Goal: Book appointment/travel/reservation

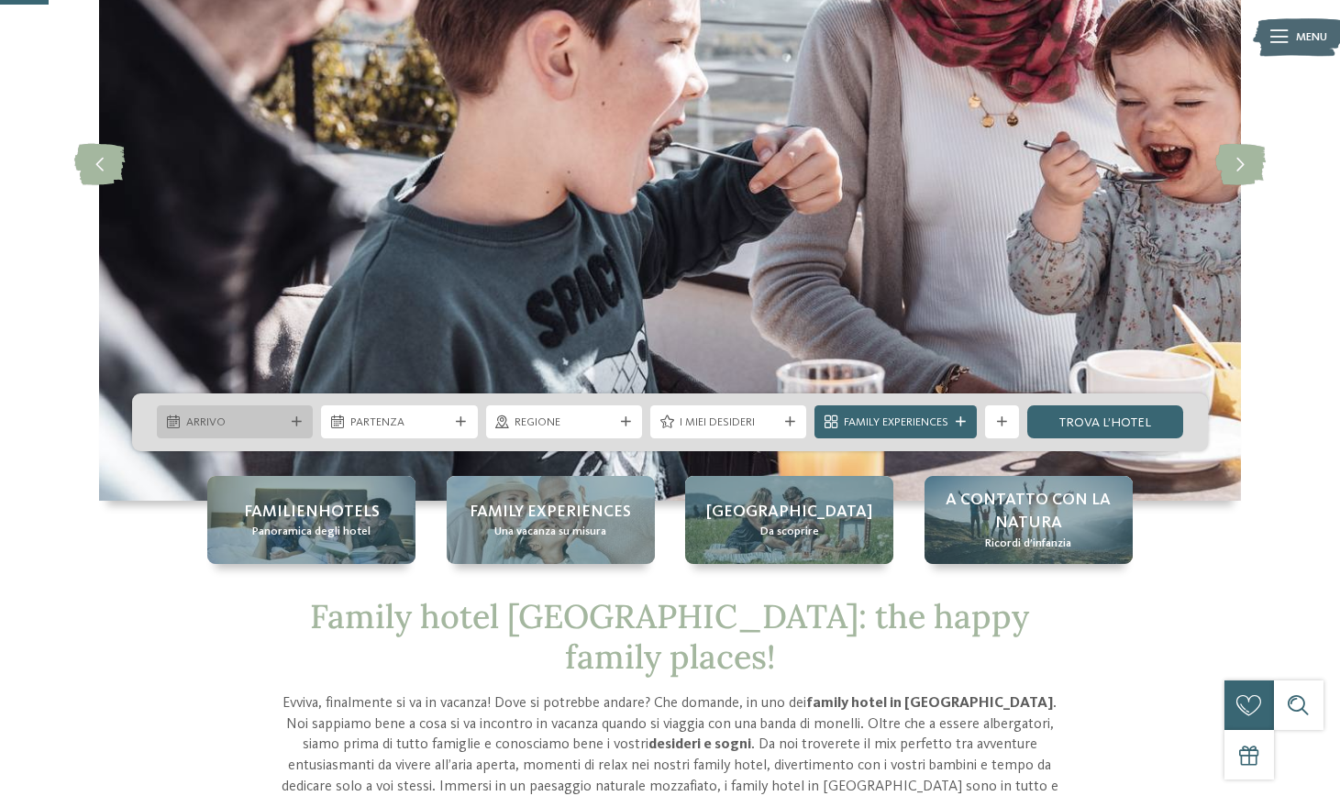
click at [264, 418] on span "Arrivo" at bounding box center [235, 423] width 98 height 17
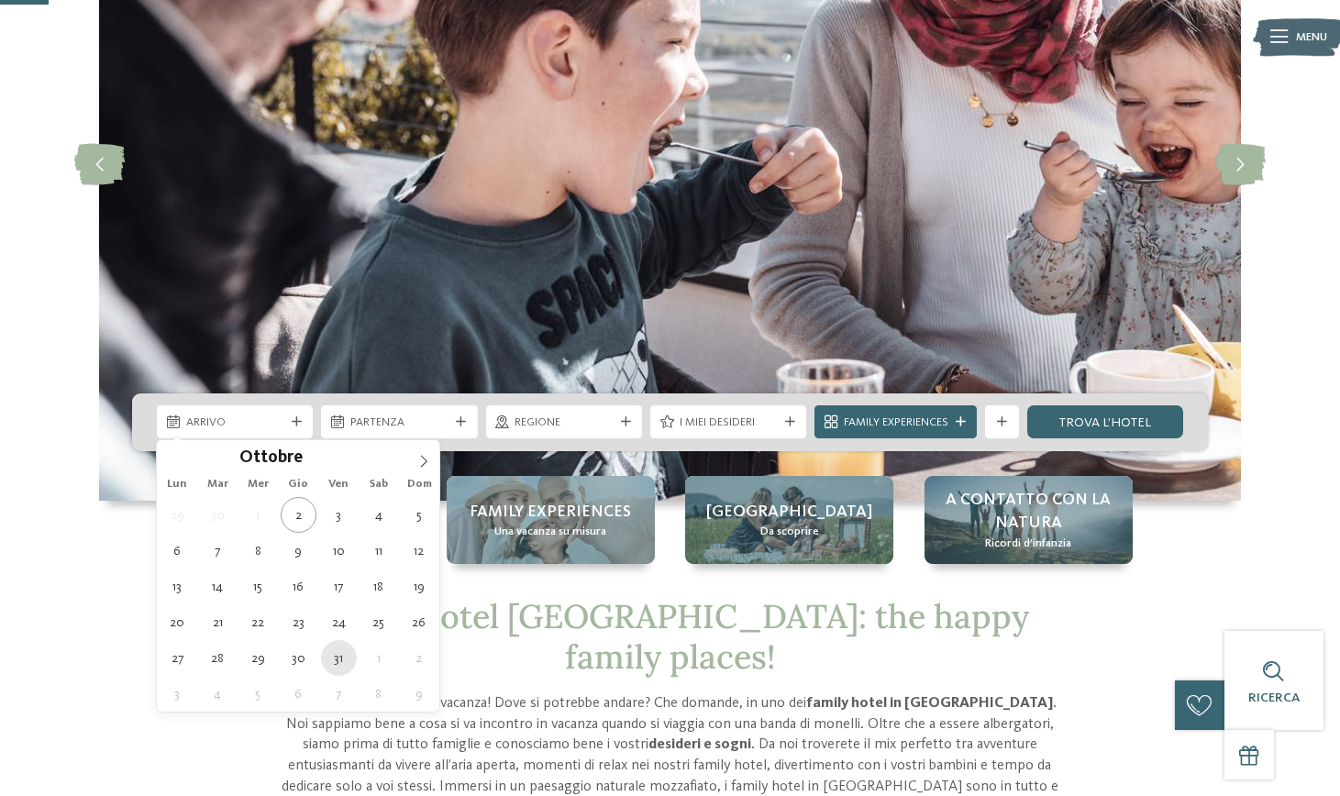
type div "31.10.2025"
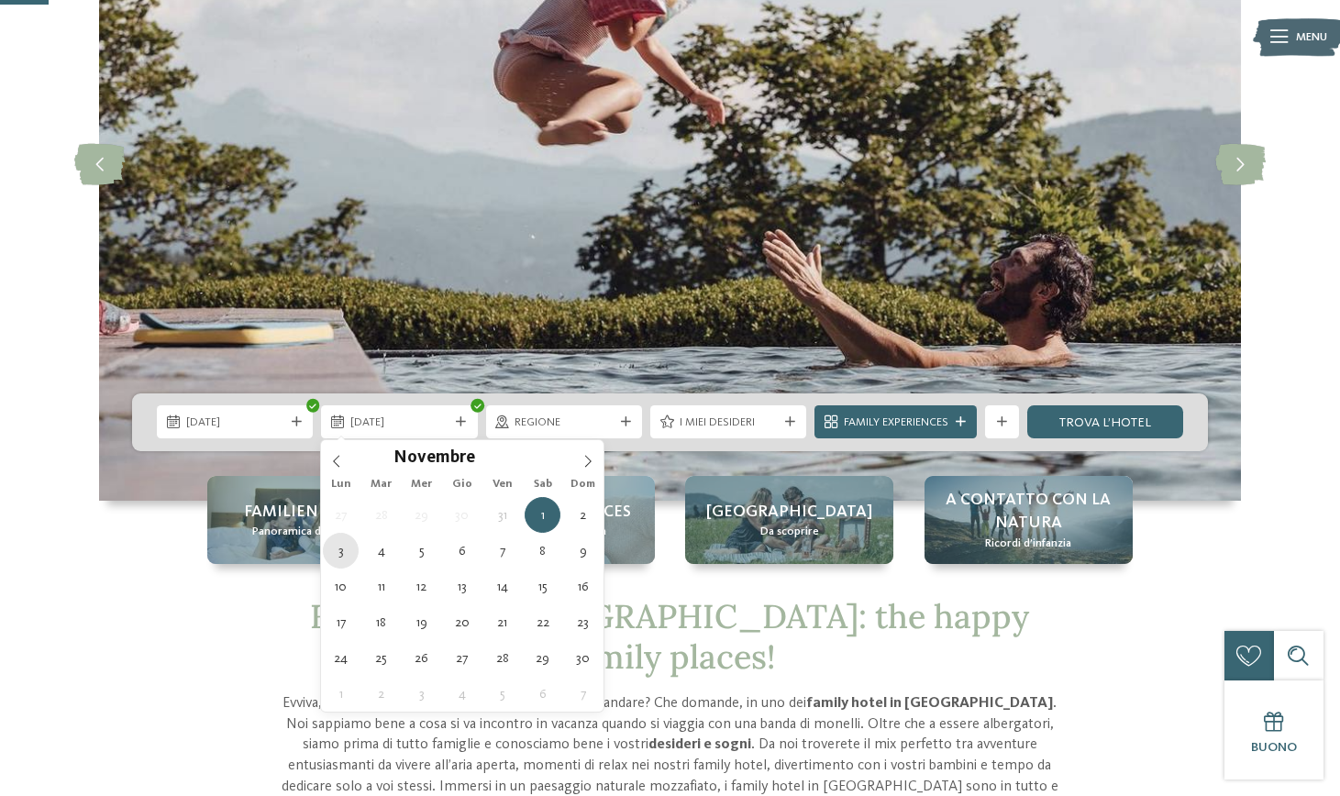
type div "03.11.2025"
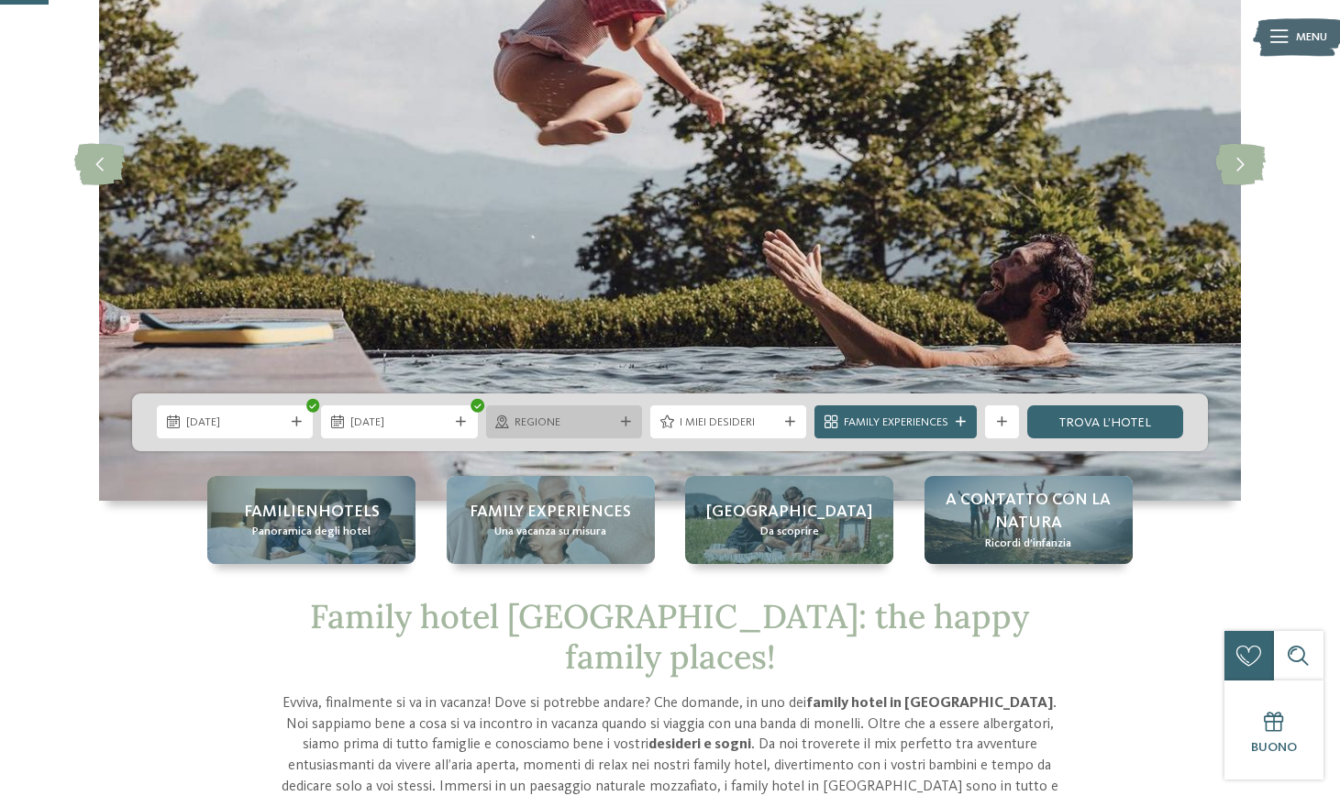
click at [617, 419] on div at bounding box center [625, 422] width 17 height 10
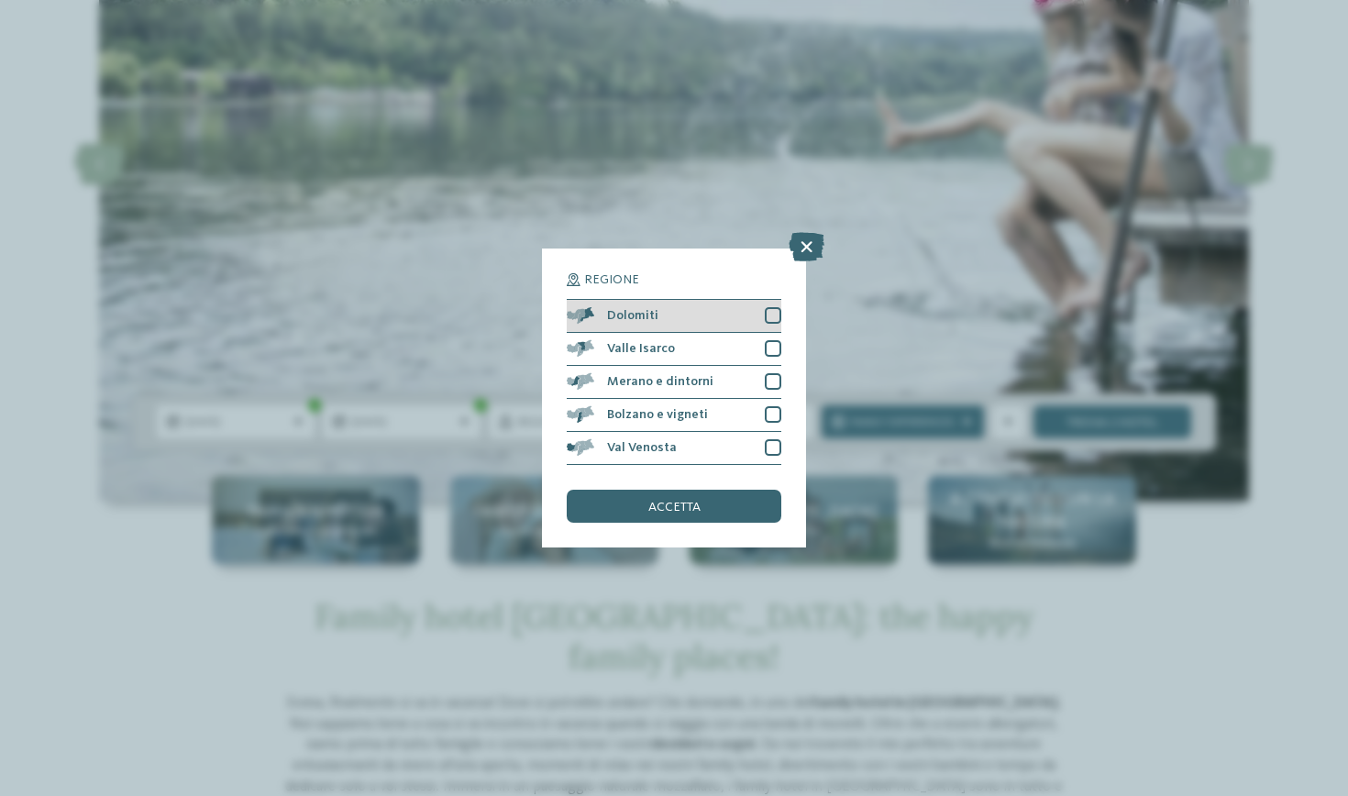
click at [665, 300] on div "Dolomiti" at bounding box center [674, 316] width 215 height 33
click at [657, 342] on span "Valle Isarco" at bounding box center [641, 348] width 68 height 13
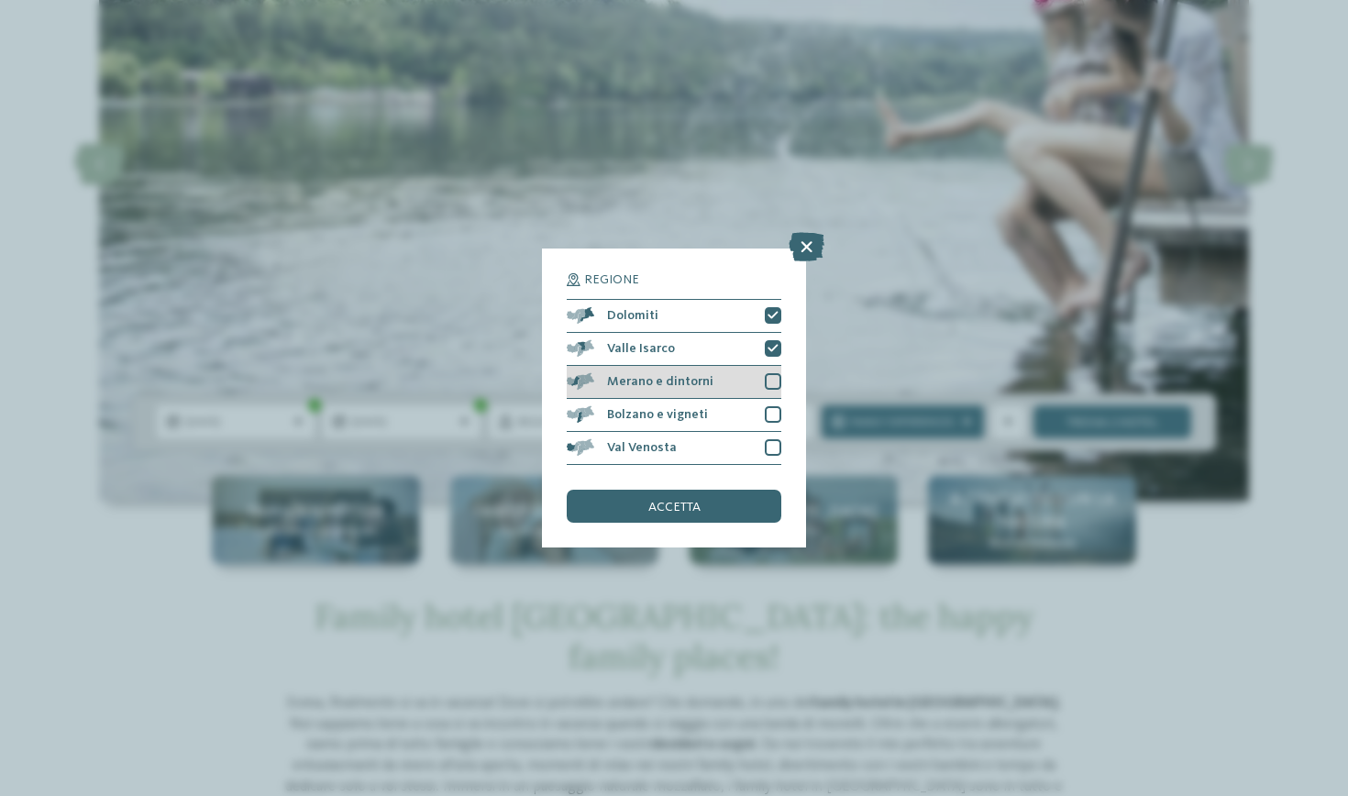
click at [651, 375] on span "Merano e dintorni" at bounding box center [660, 381] width 106 height 13
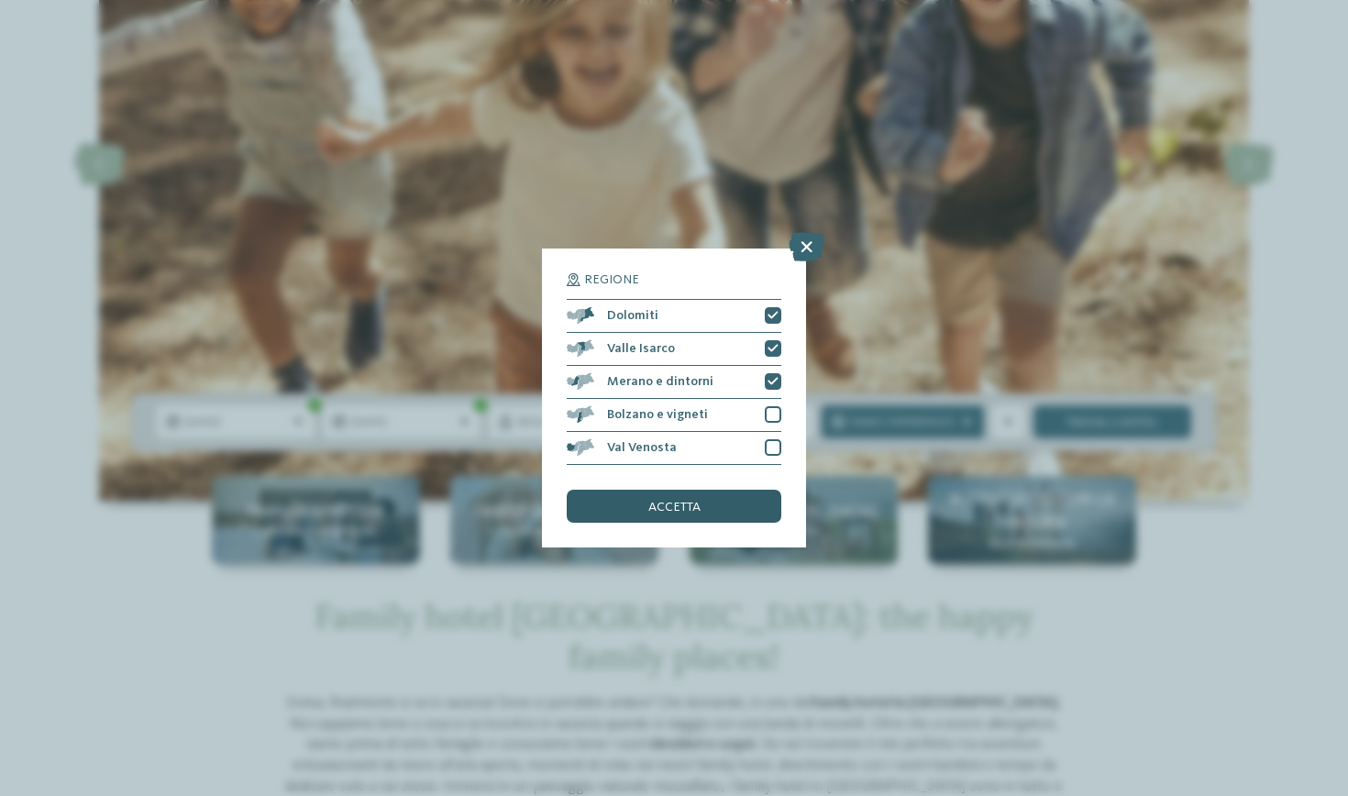
click at [653, 501] on span "accetta" at bounding box center [674, 507] width 52 height 13
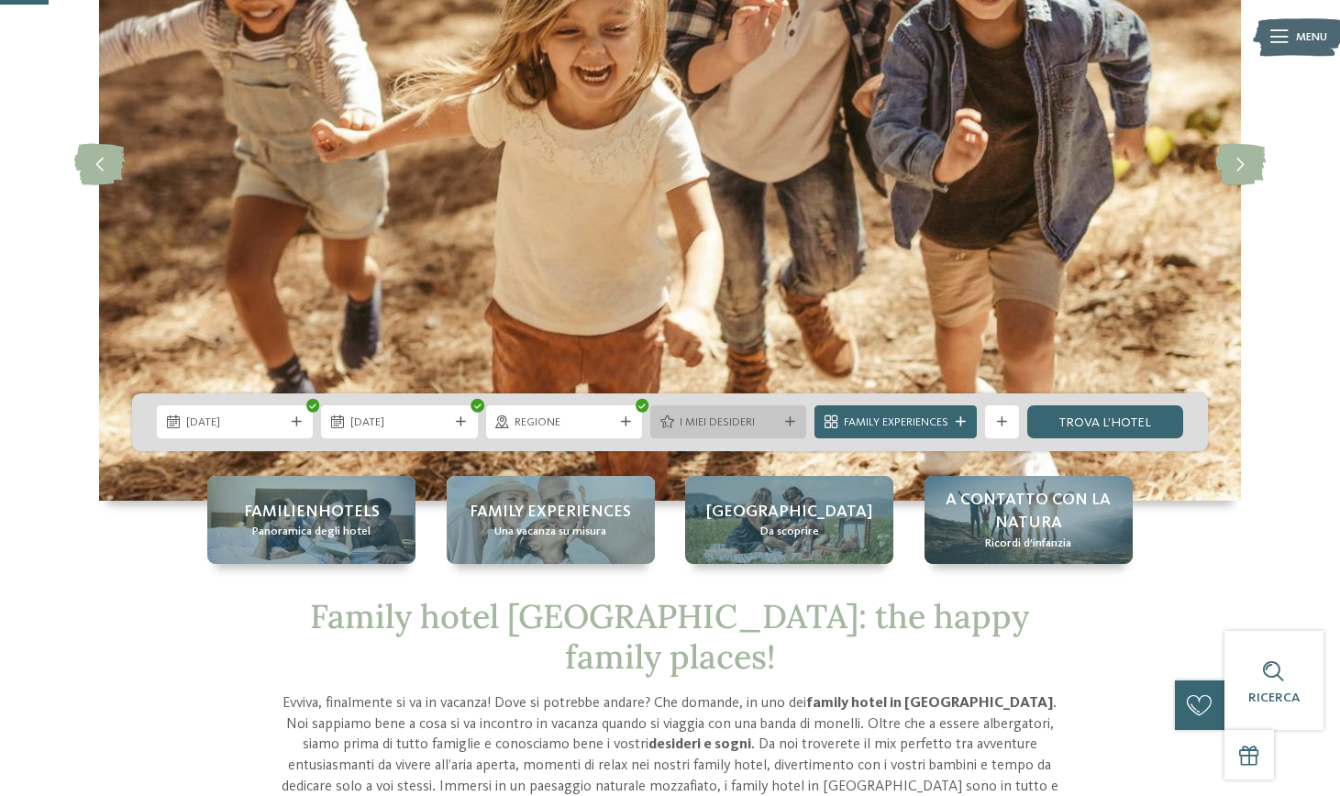
click at [777, 418] on div "I miei desideri" at bounding box center [728, 422] width 106 height 17
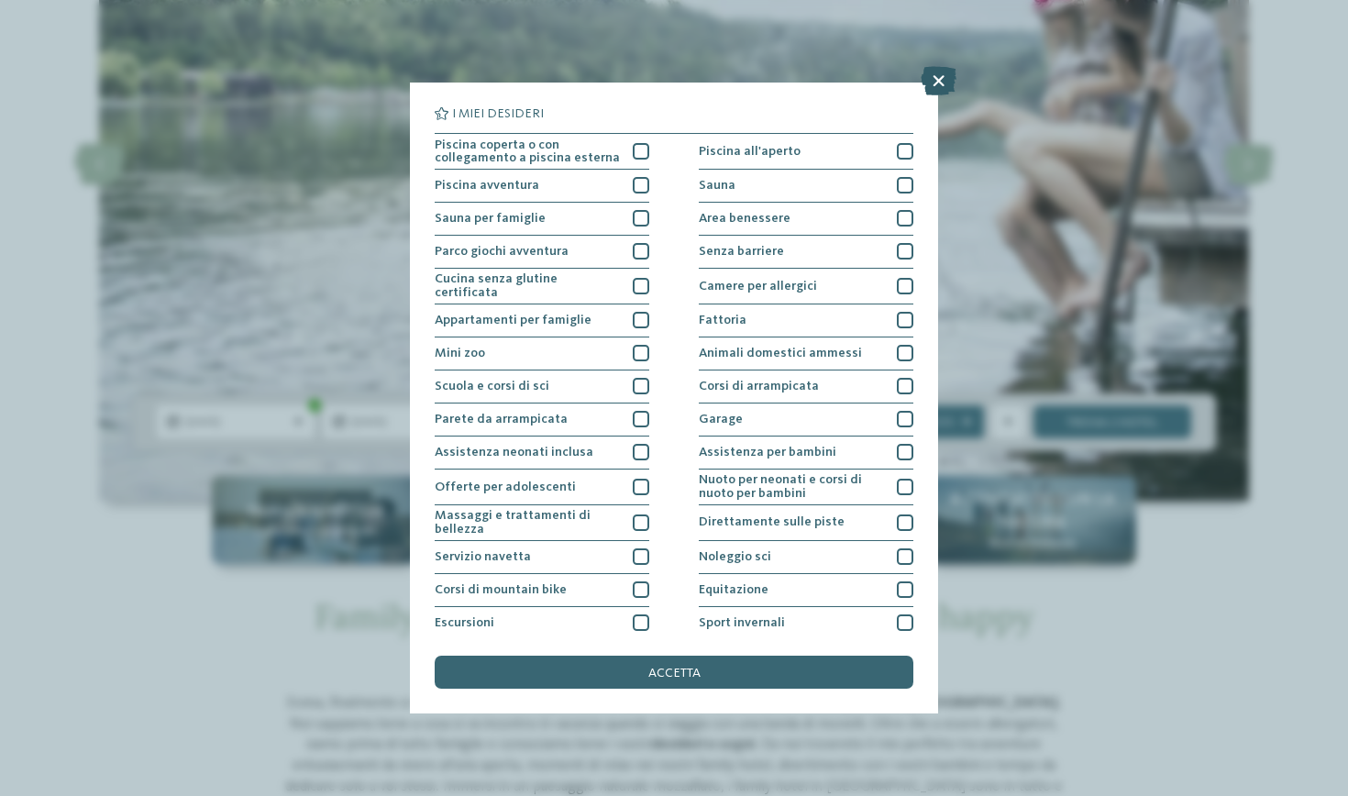
click at [934, 79] on icon at bounding box center [939, 80] width 36 height 29
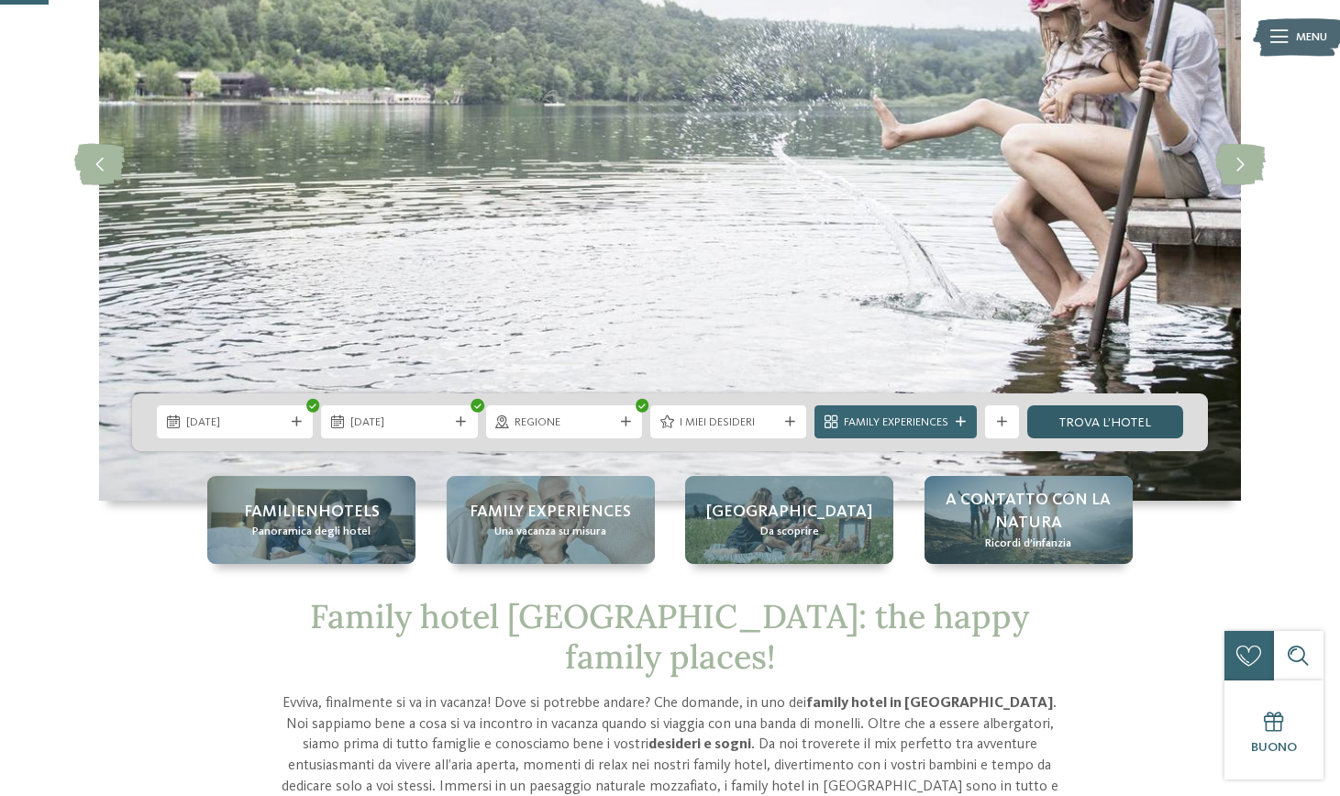
click at [1080, 417] on link "trova l’hotel" at bounding box center [1105, 421] width 156 height 33
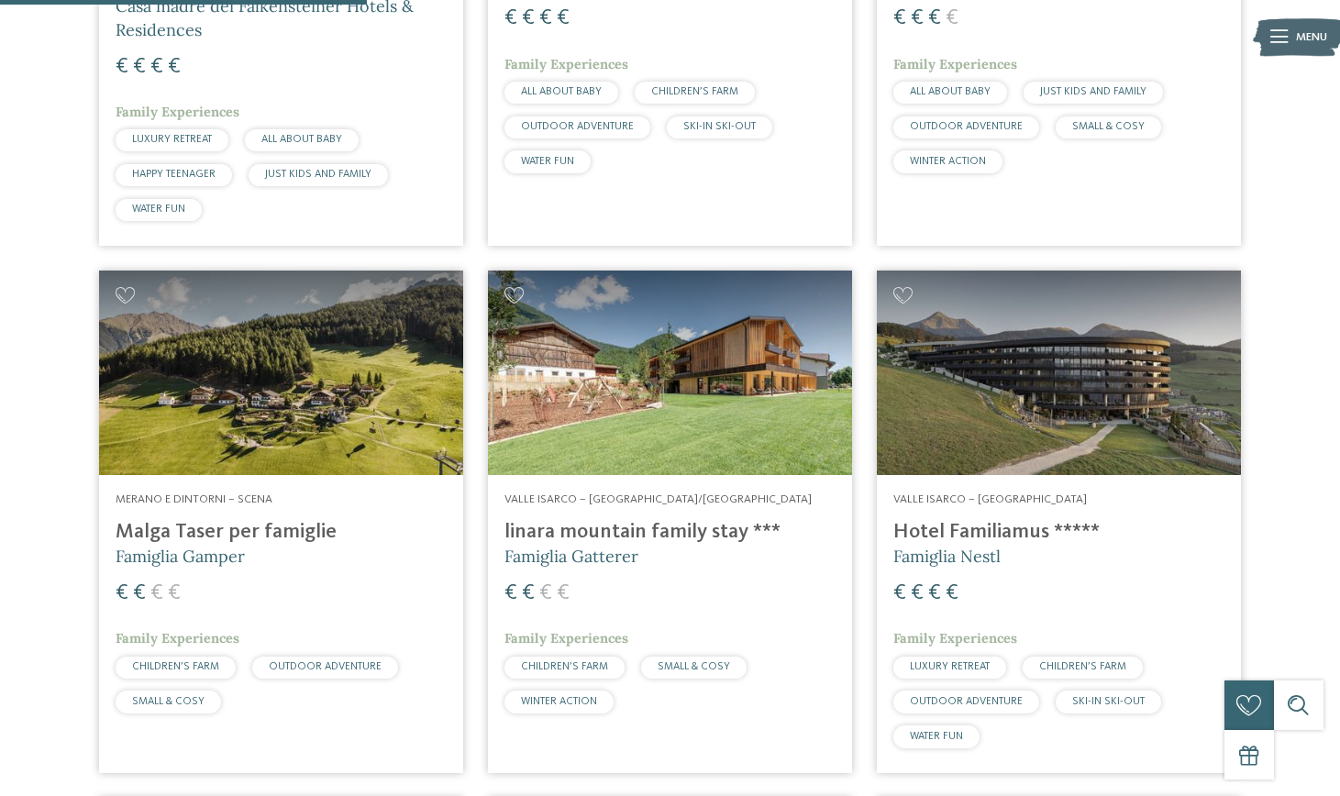
scroll to position [950, 0]
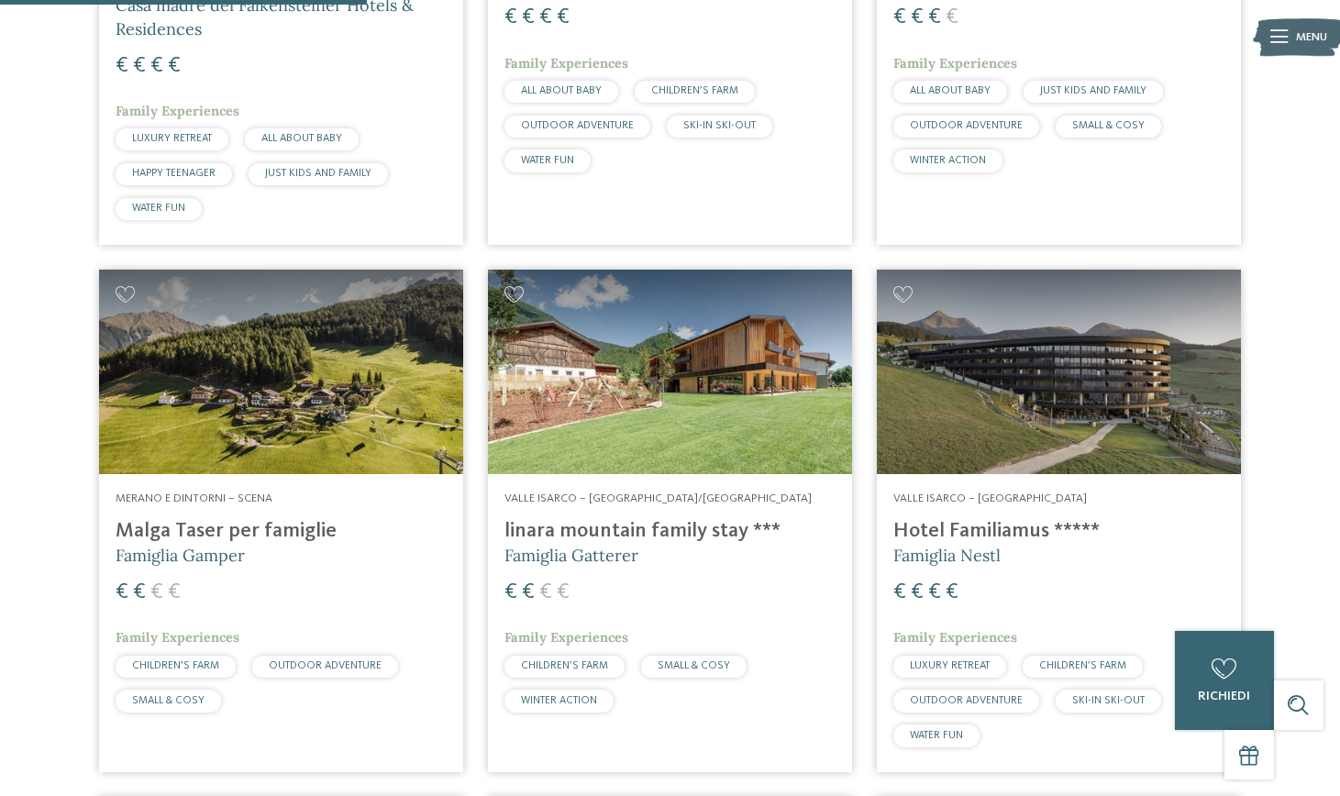
click at [404, 384] on img at bounding box center [281, 372] width 364 height 205
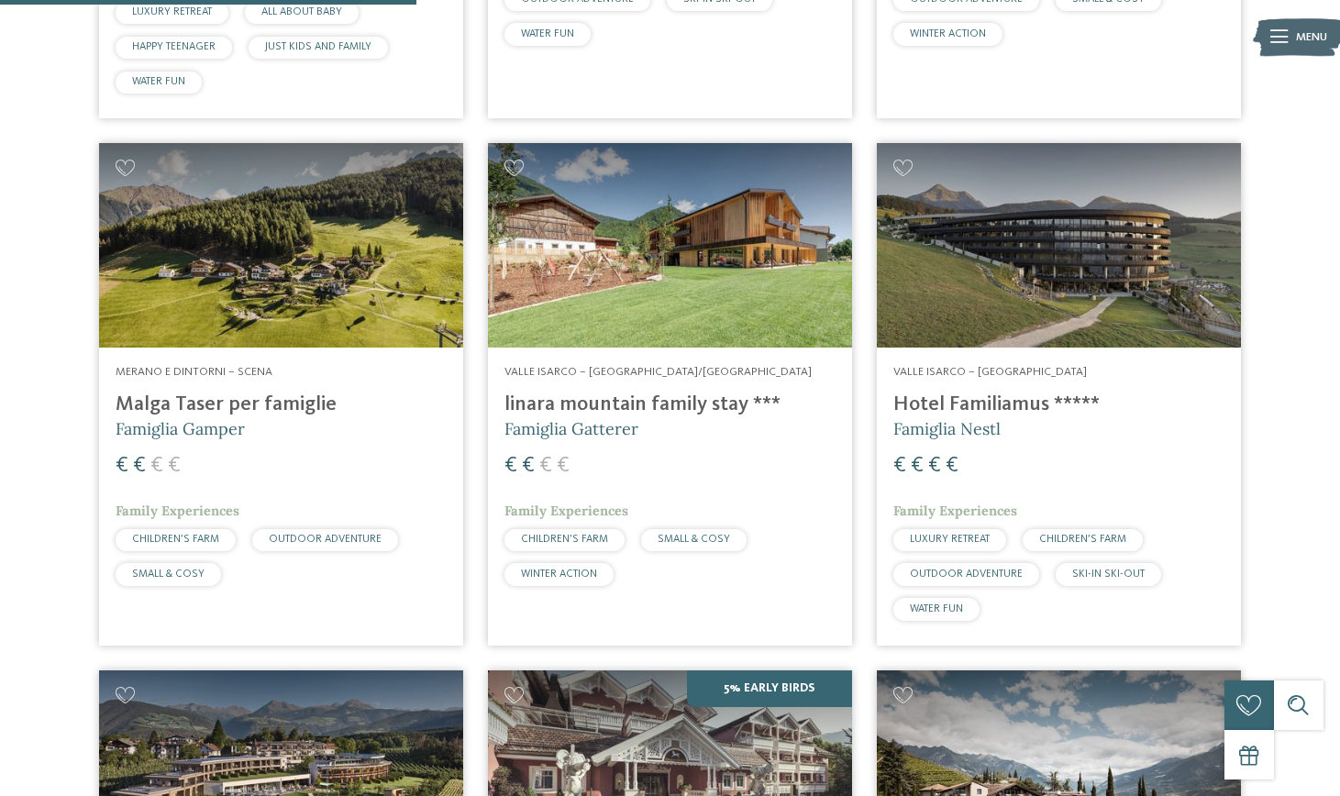
scroll to position [1079, 0]
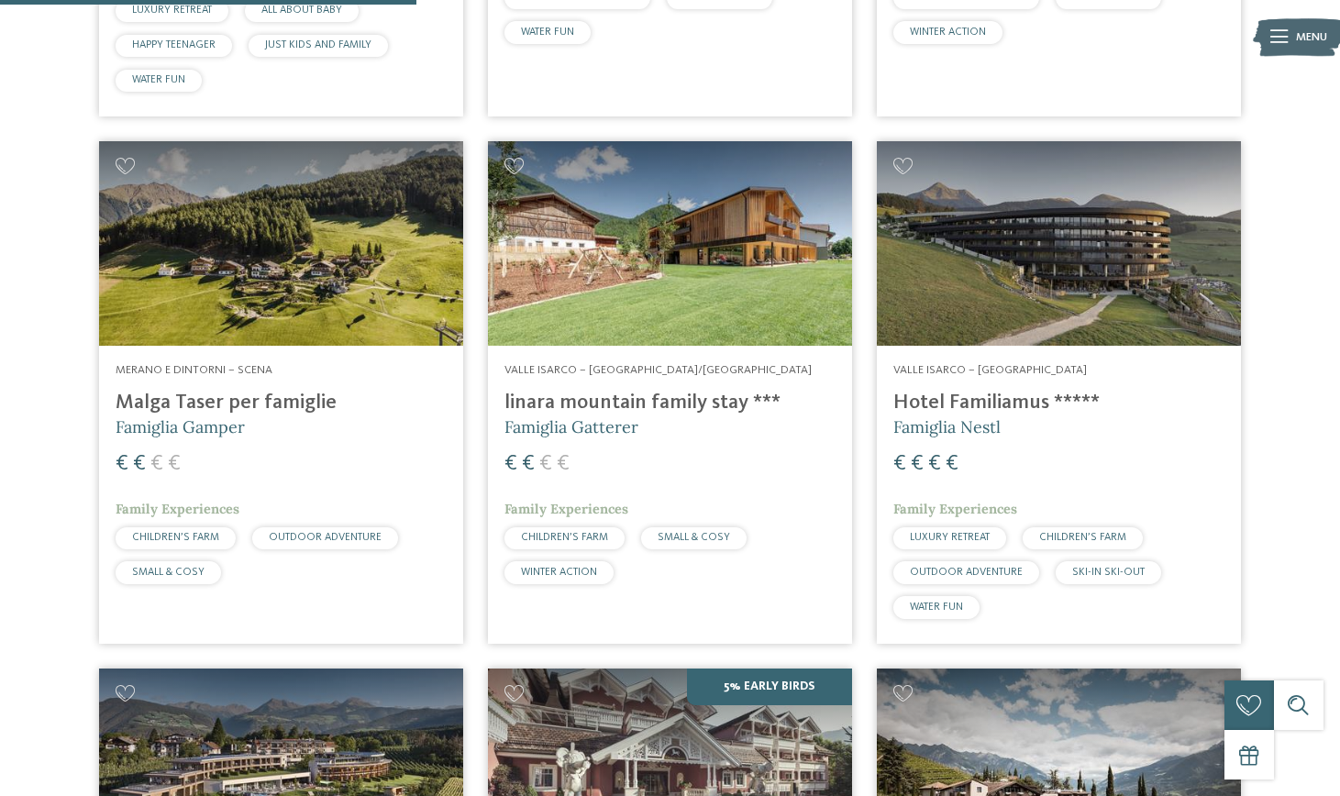
click at [575, 222] on img at bounding box center [670, 243] width 364 height 205
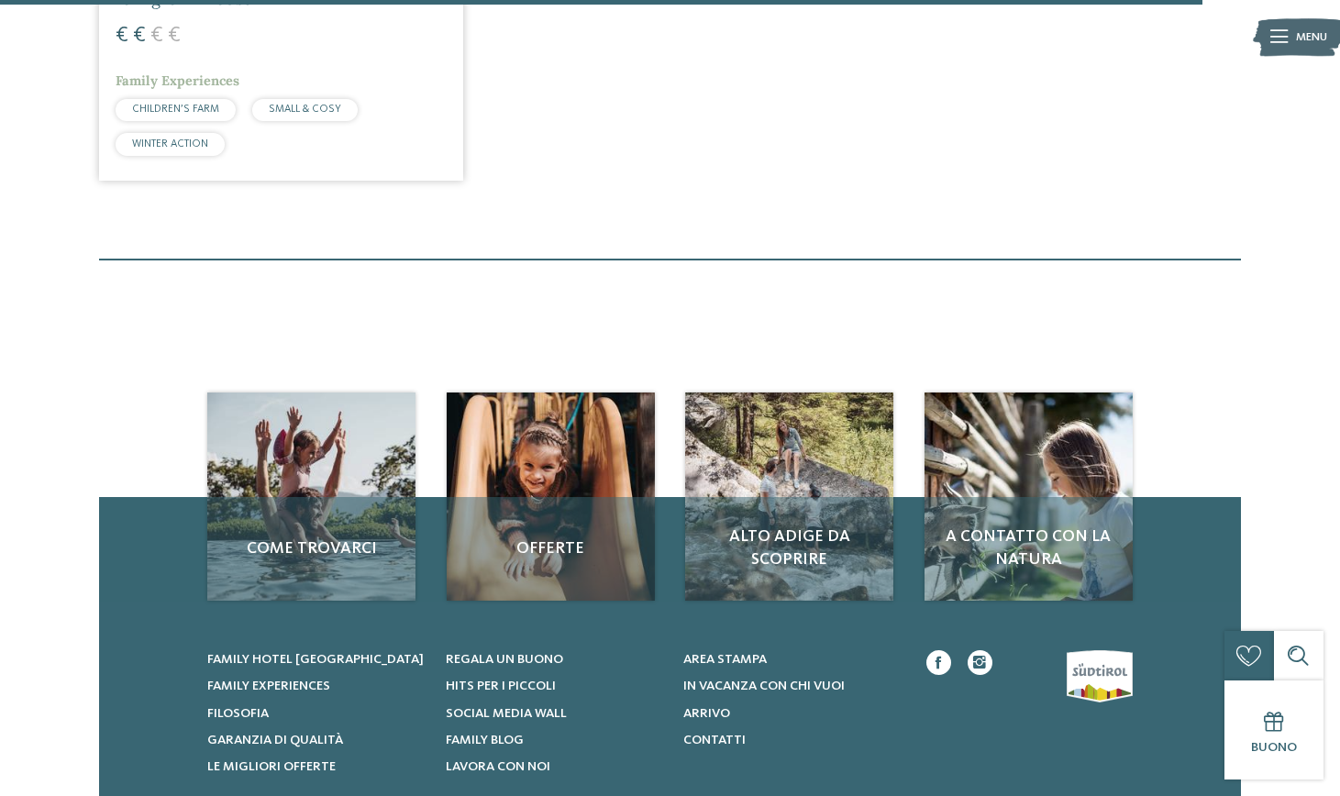
scroll to position [3116, 0]
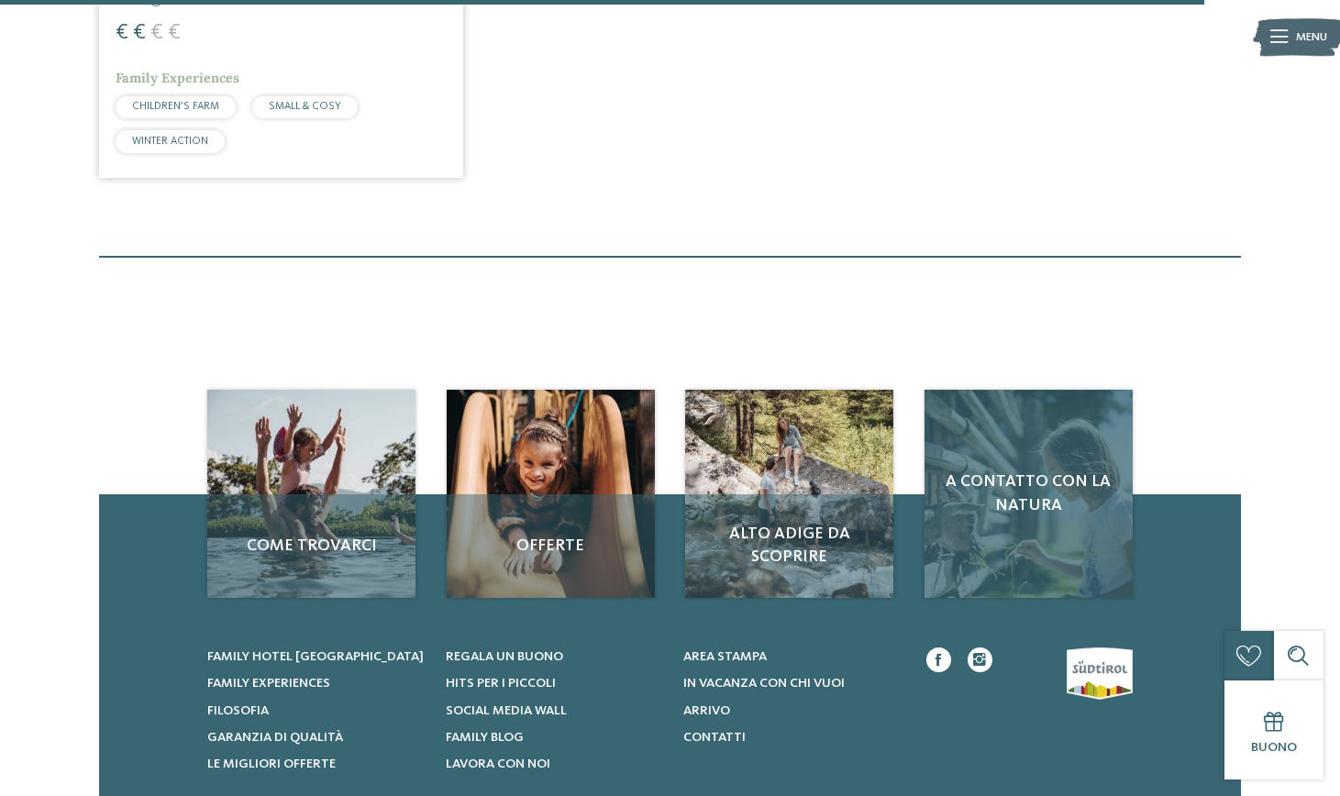
click at [983, 504] on div "A contatto con la natura" at bounding box center [1029, 494] width 208 height 208
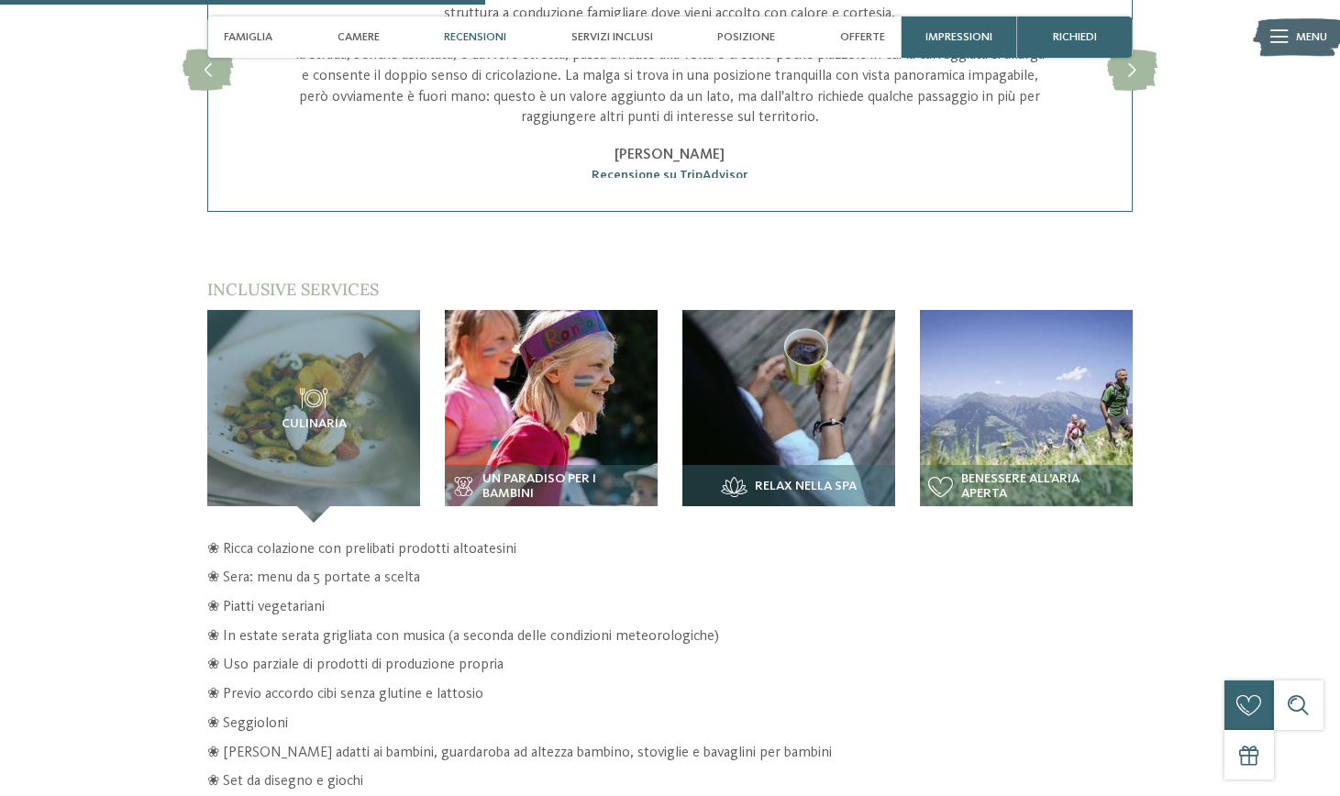
scroll to position [2351, 0]
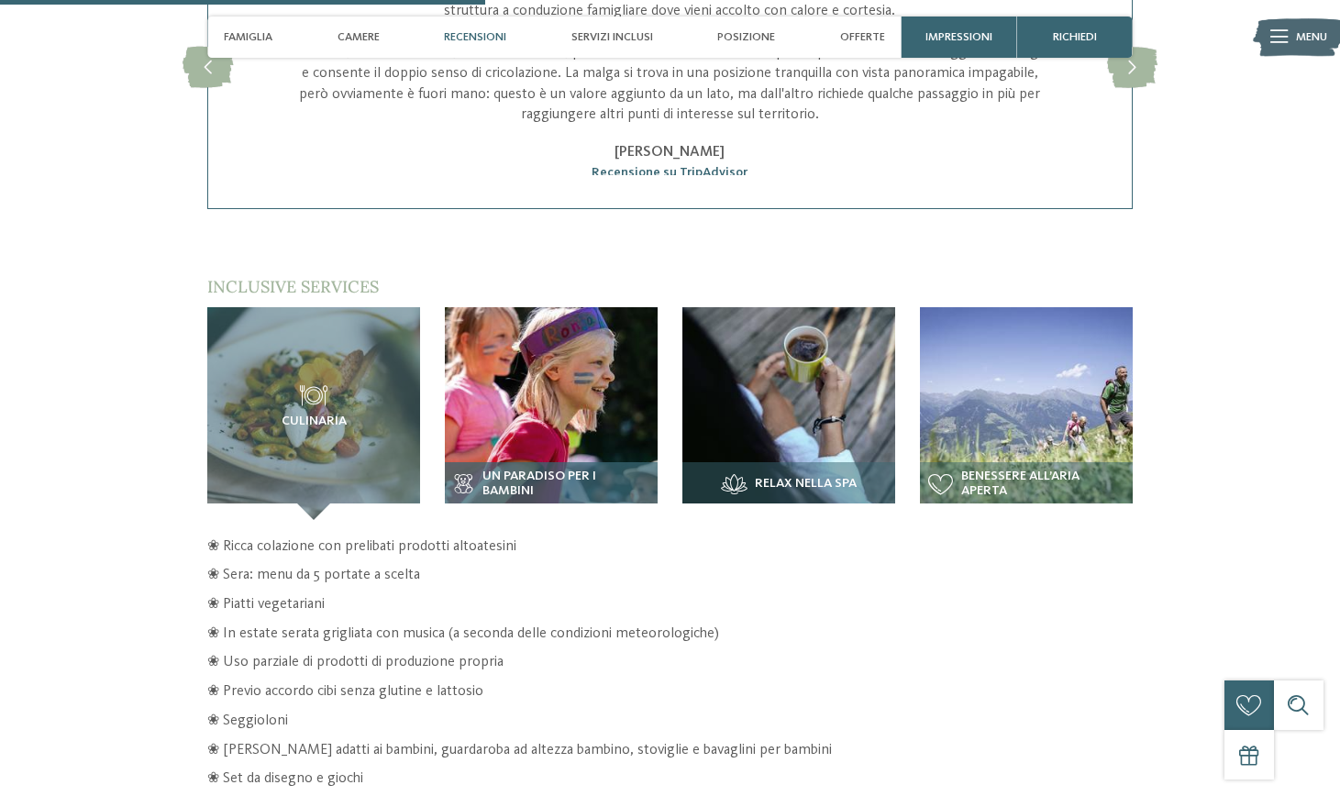
click at [531, 344] on img at bounding box center [551, 413] width 213 height 213
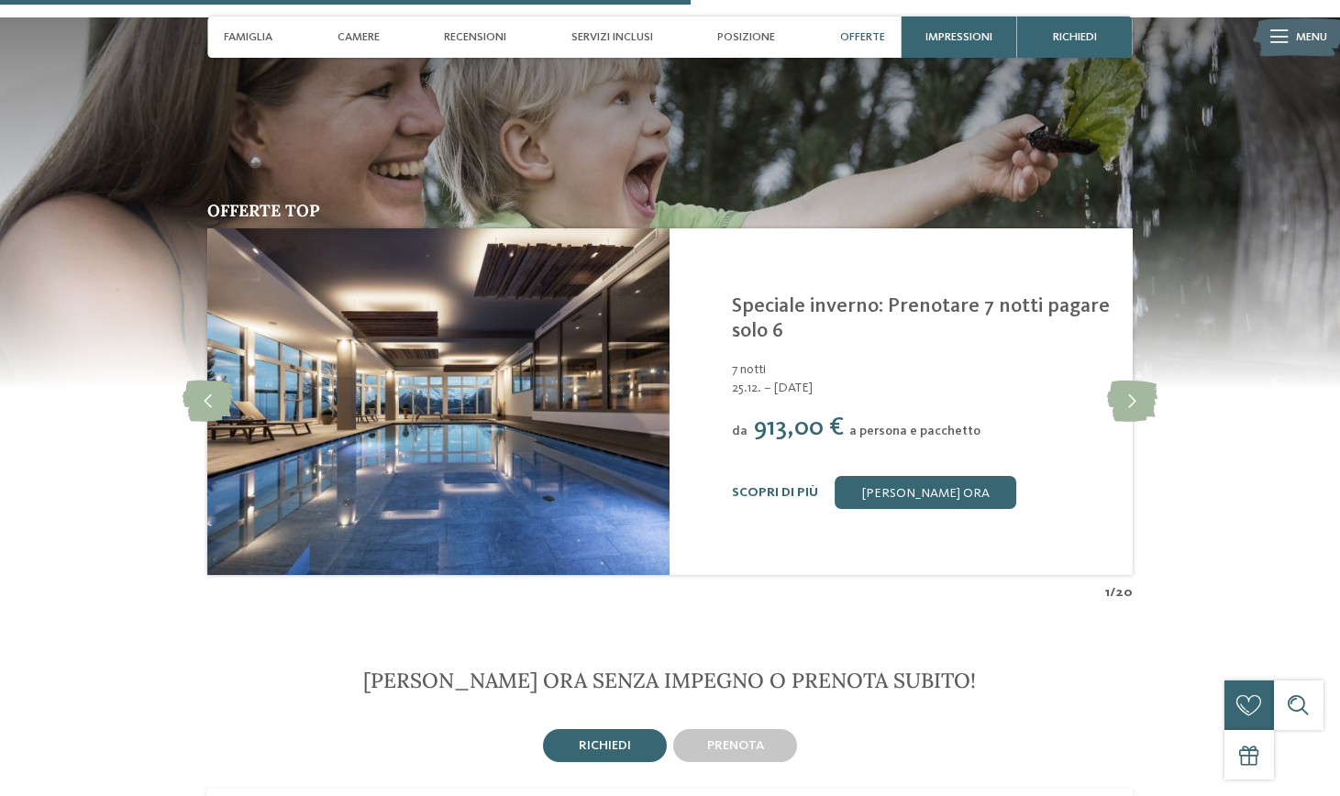
scroll to position [3378, 0]
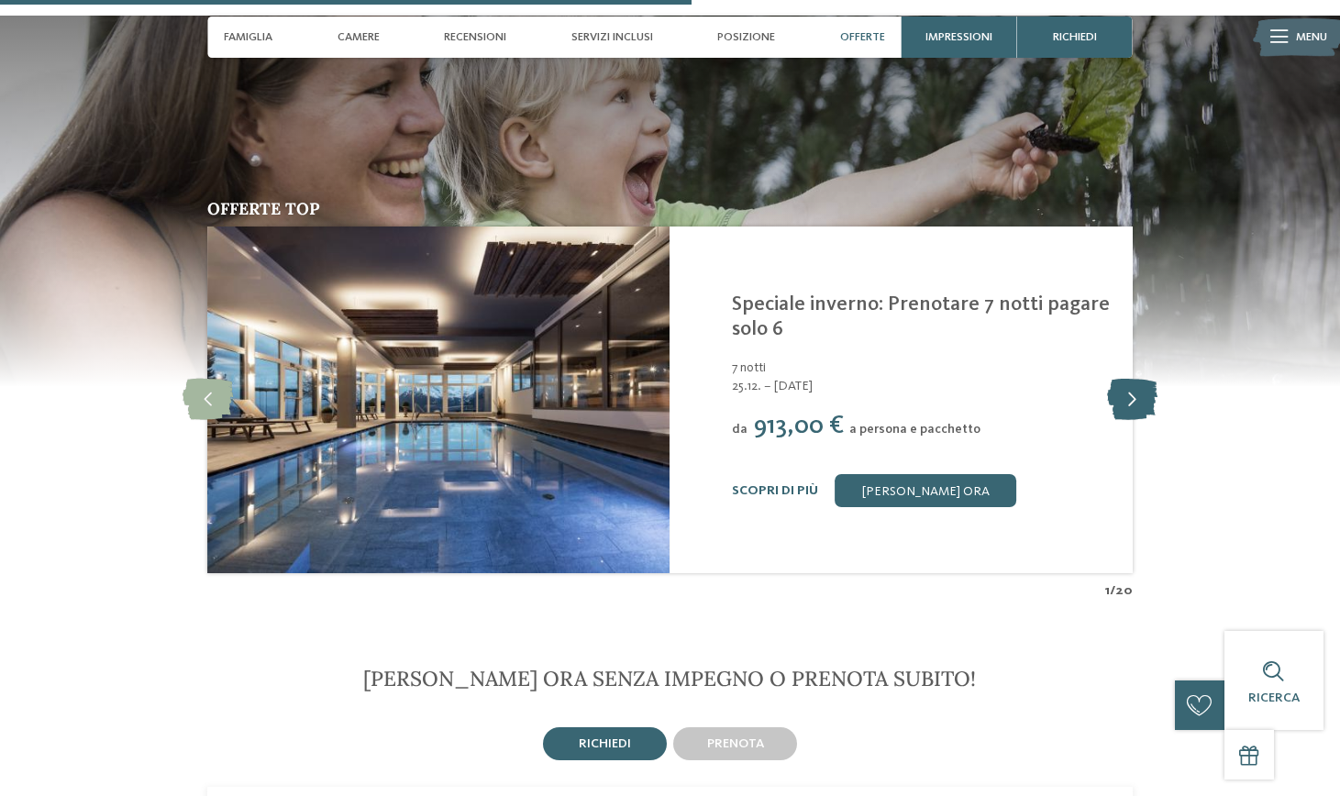
click at [1134, 379] on icon at bounding box center [1132, 399] width 50 height 41
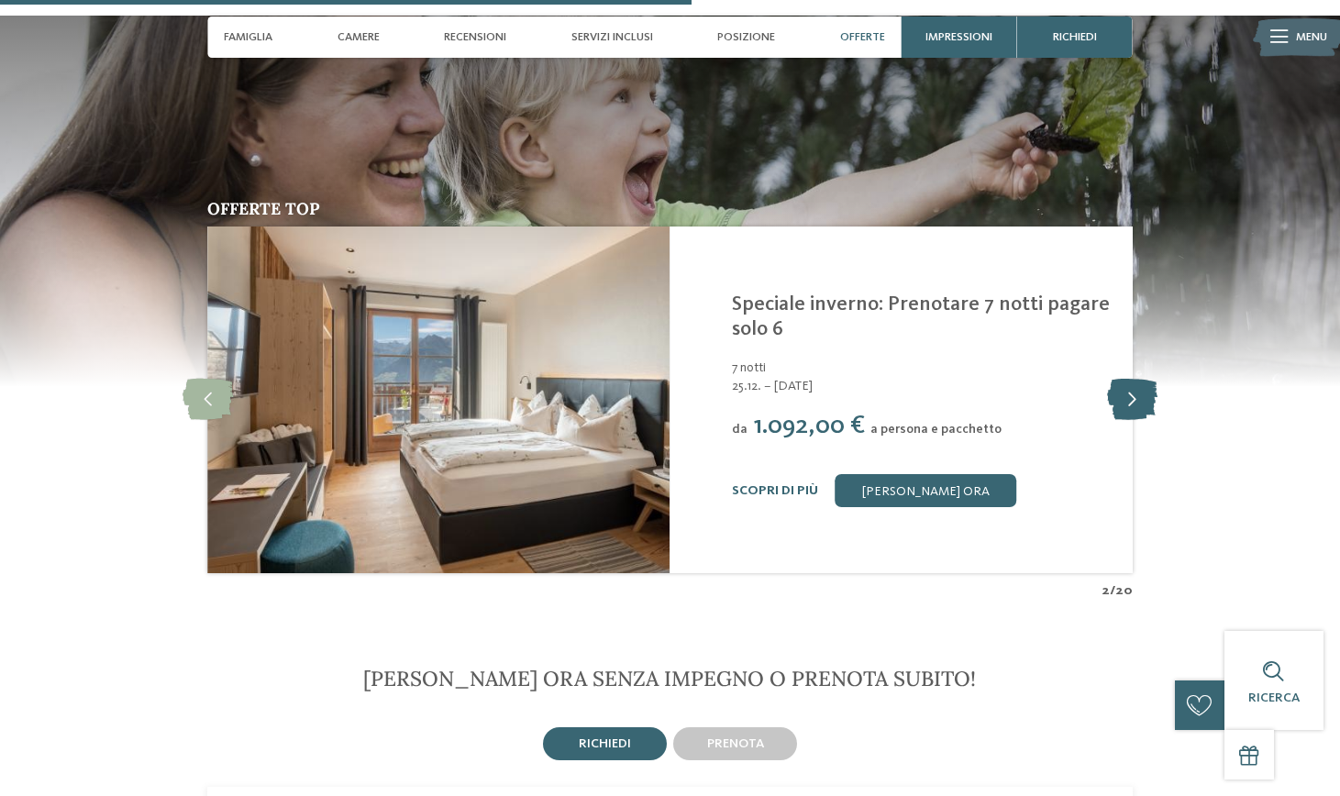
click at [1134, 379] on icon at bounding box center [1132, 399] width 50 height 41
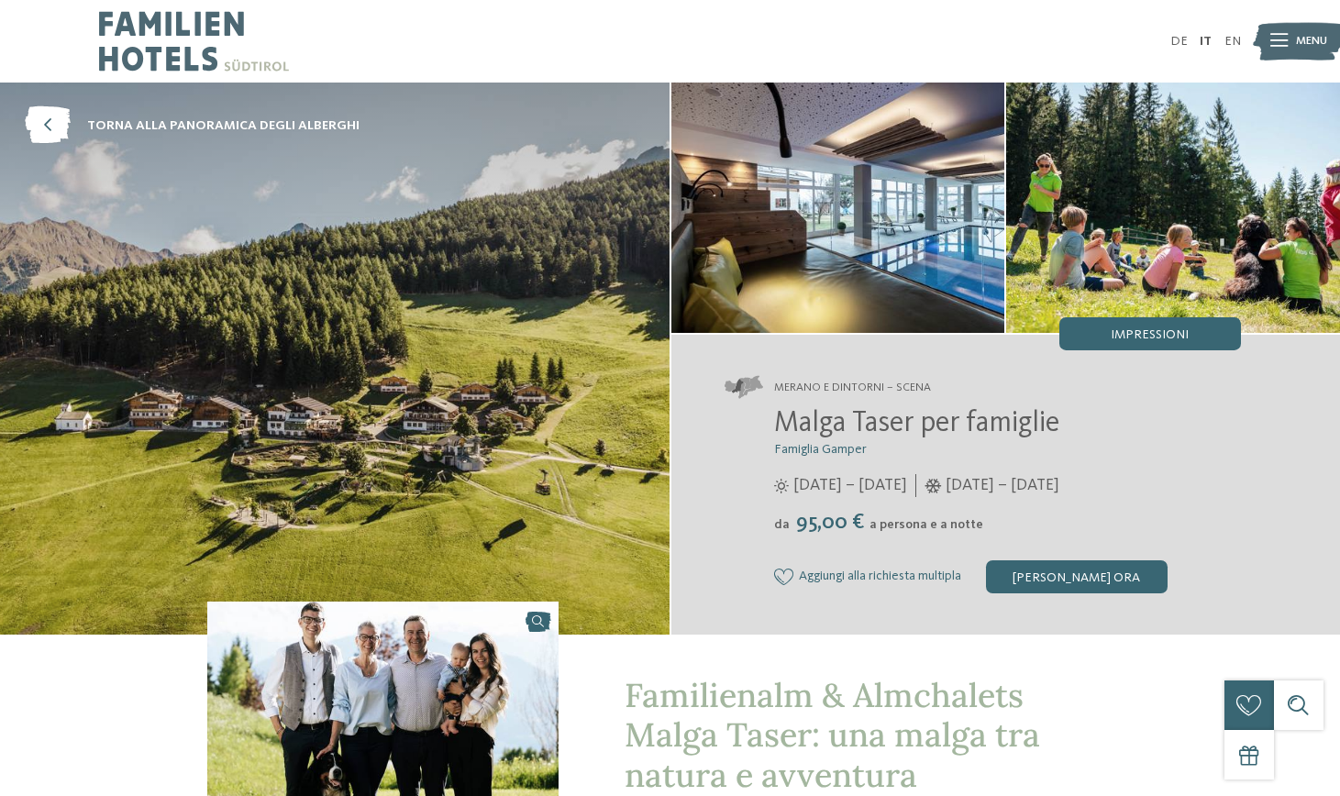
scroll to position [0, 0]
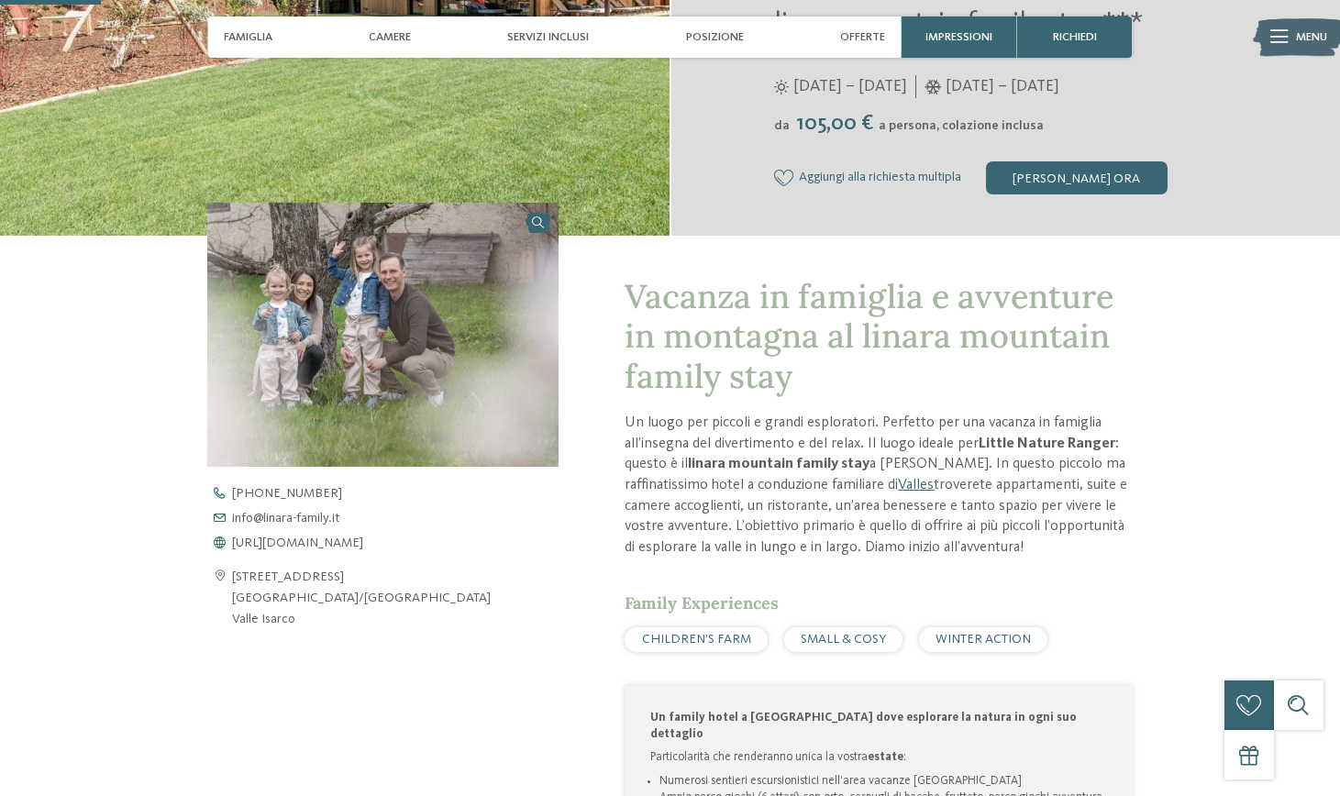
scroll to position [412, 0]
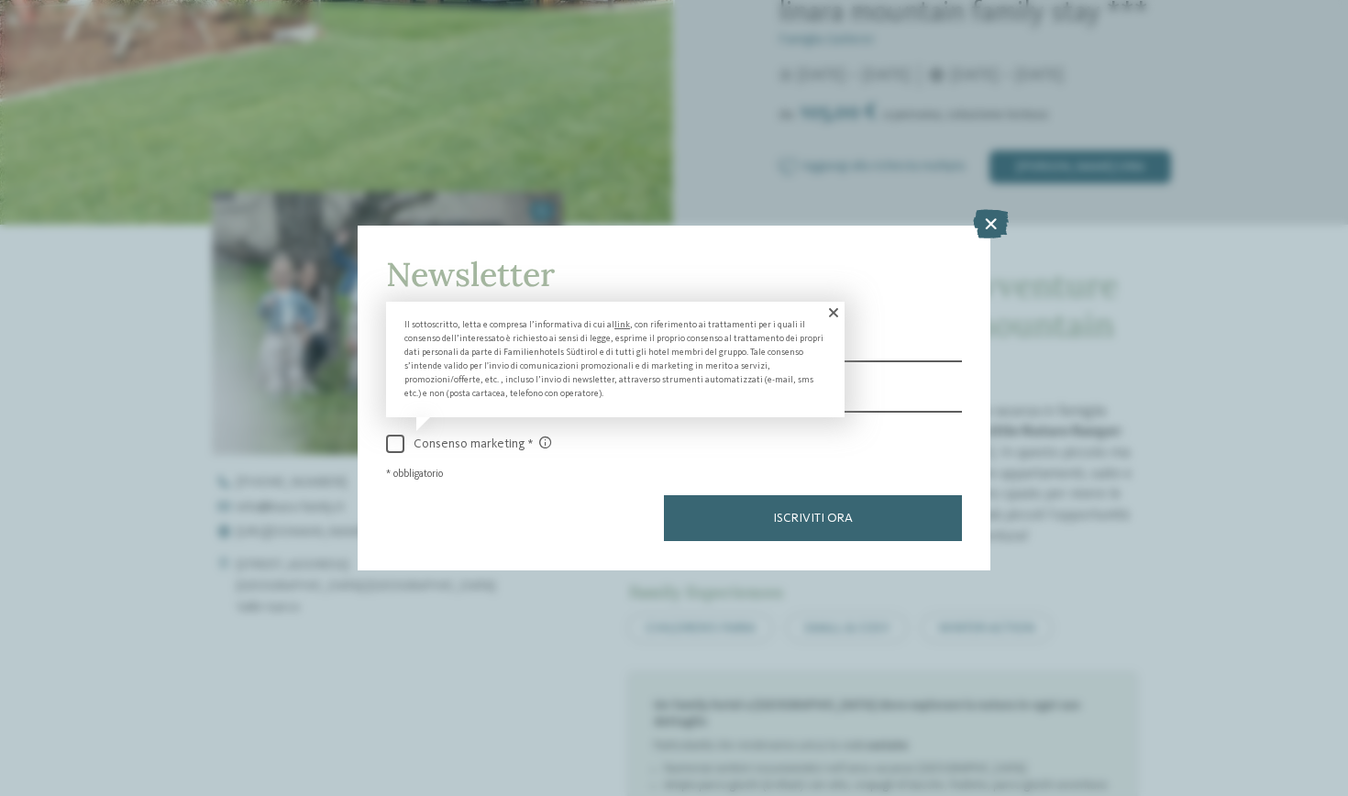
click at [831, 302] on span at bounding box center [832, 313] width 25 height 22
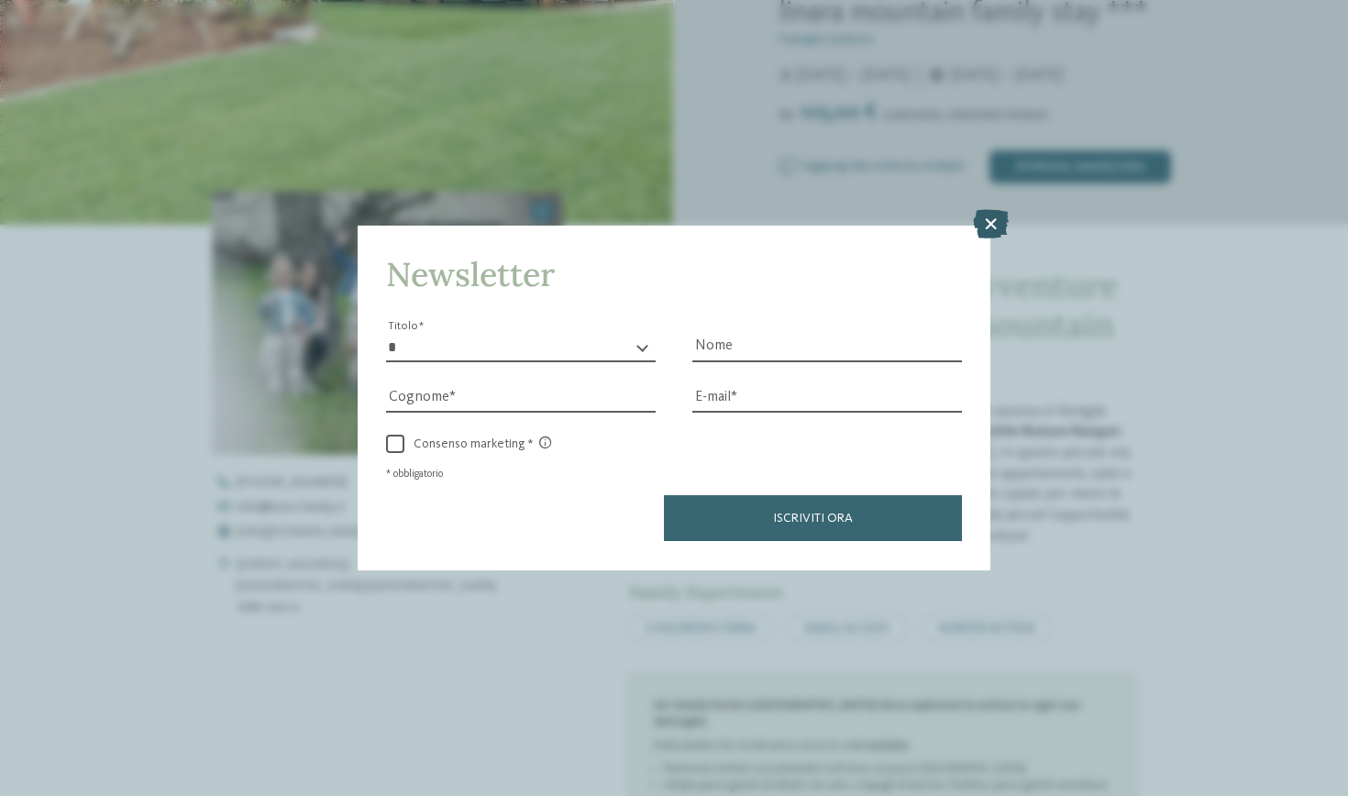
click at [981, 210] on icon at bounding box center [991, 224] width 36 height 29
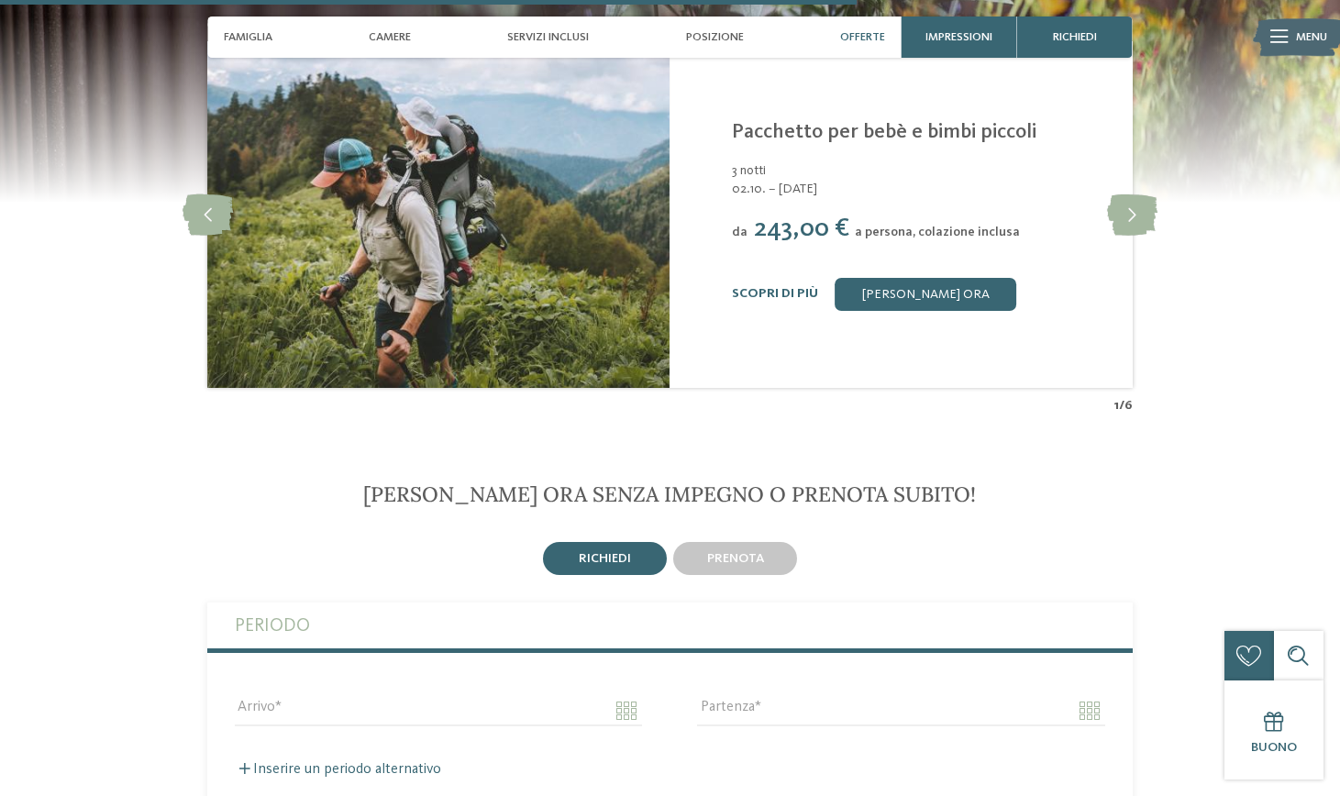
scroll to position [3348, 0]
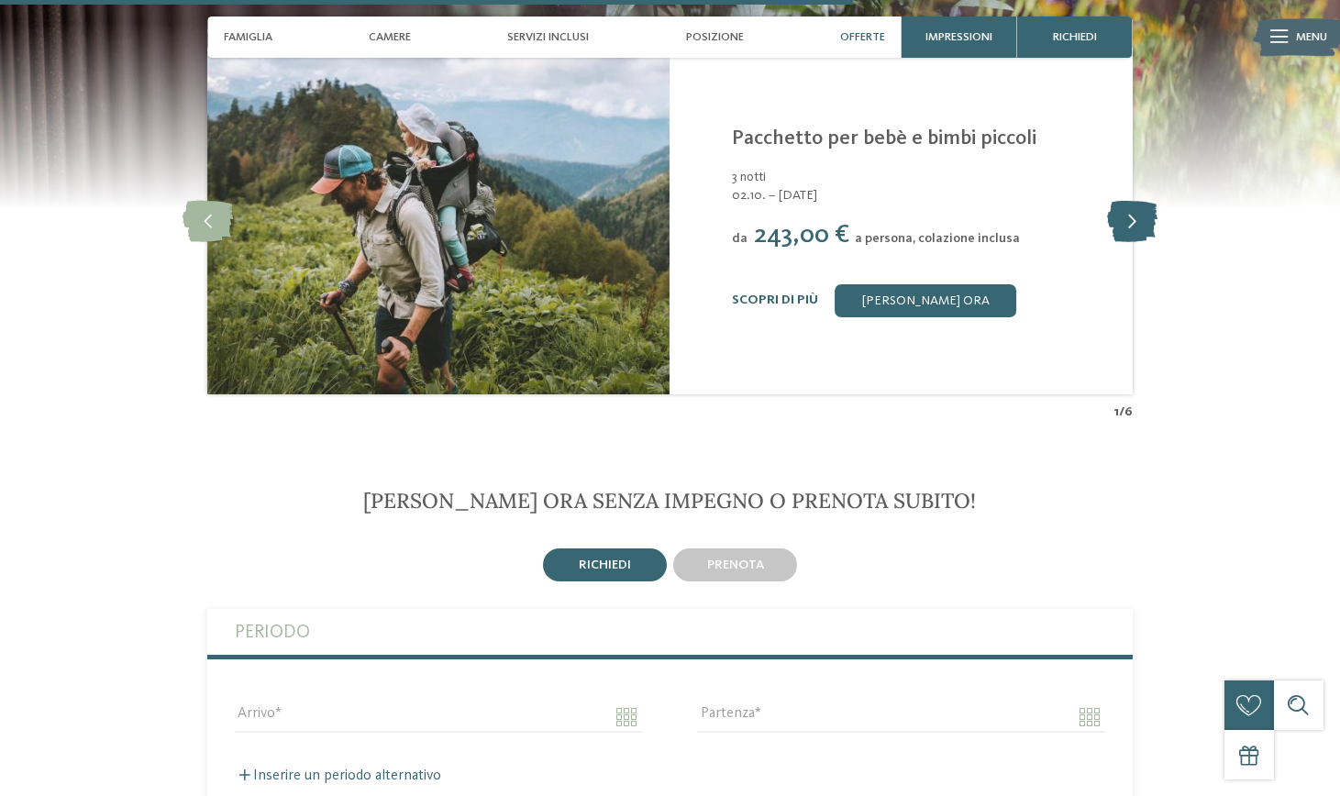
click at [1136, 201] on icon at bounding box center [1132, 221] width 50 height 41
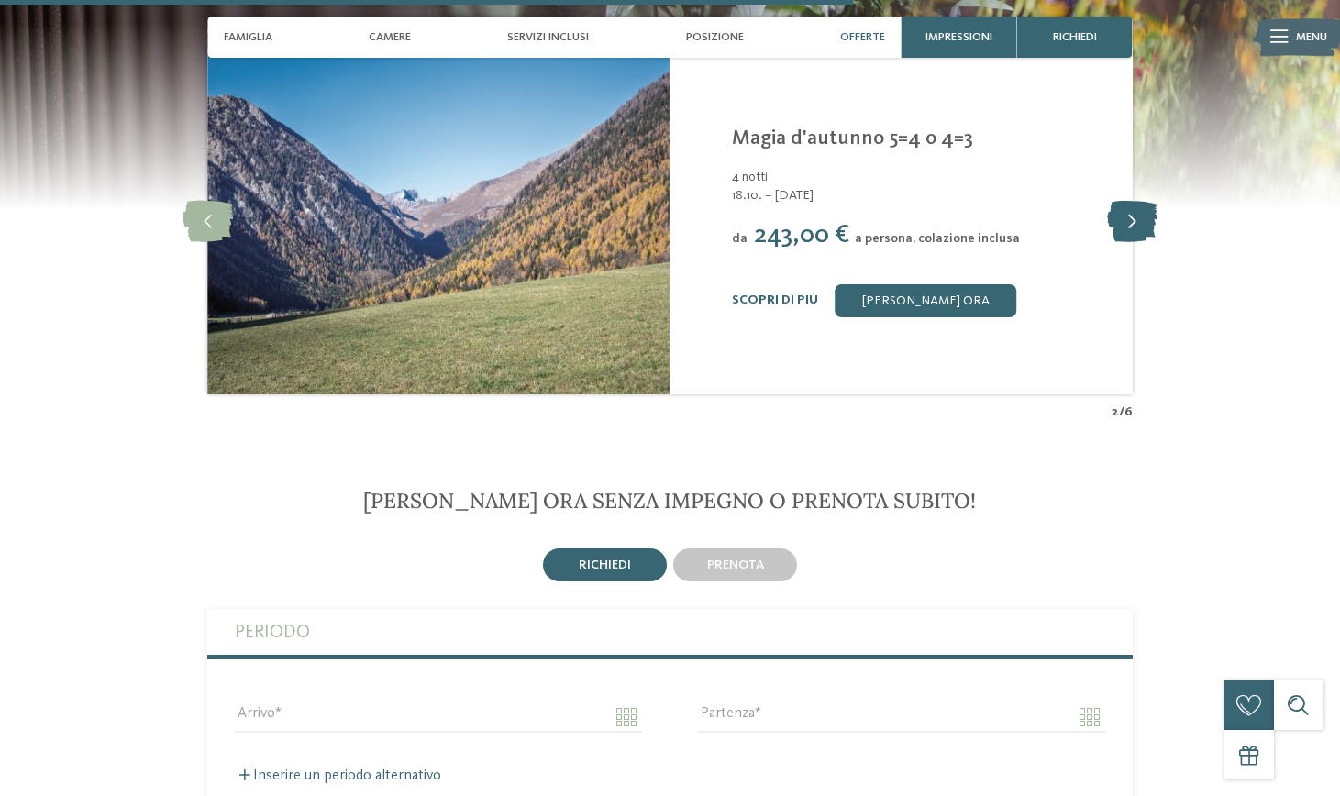
click at [1135, 201] on icon at bounding box center [1132, 221] width 50 height 41
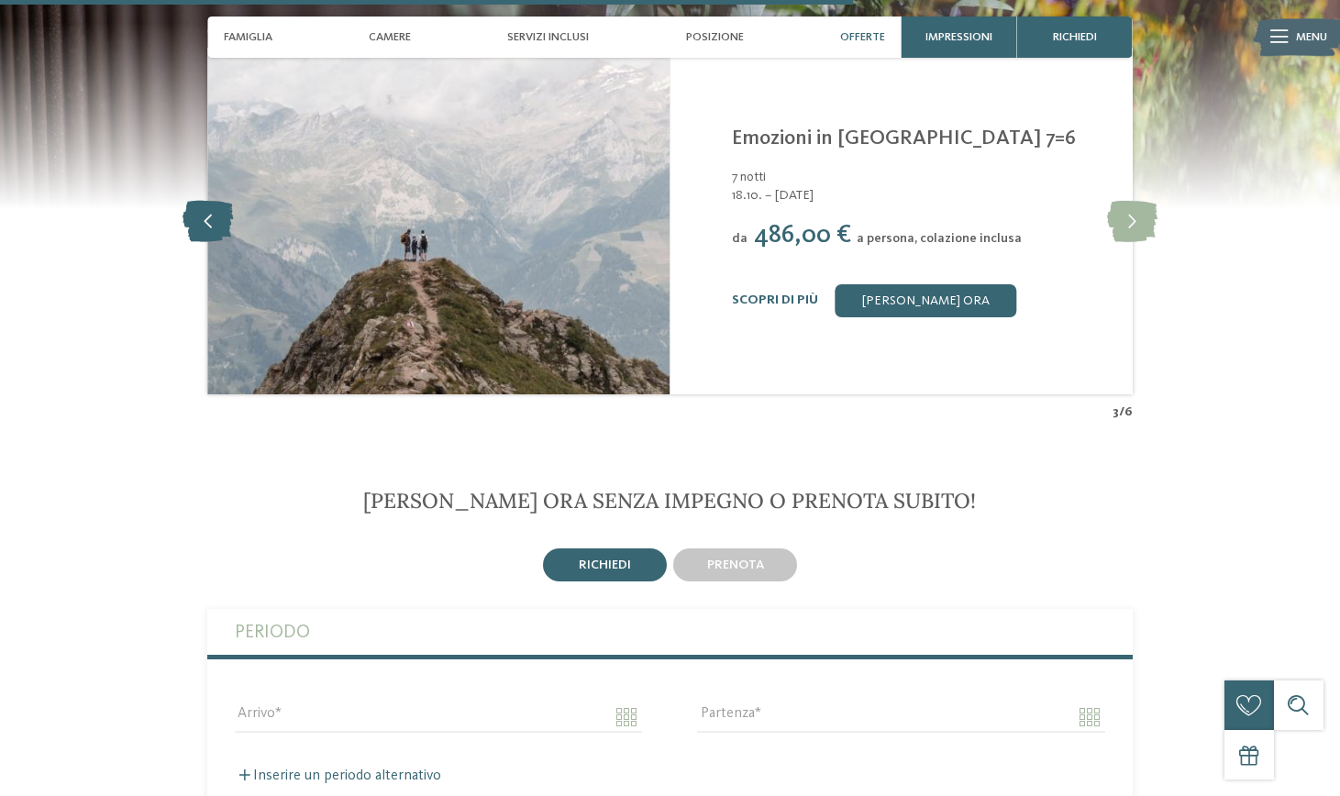
click at [204, 201] on icon at bounding box center [208, 221] width 50 height 41
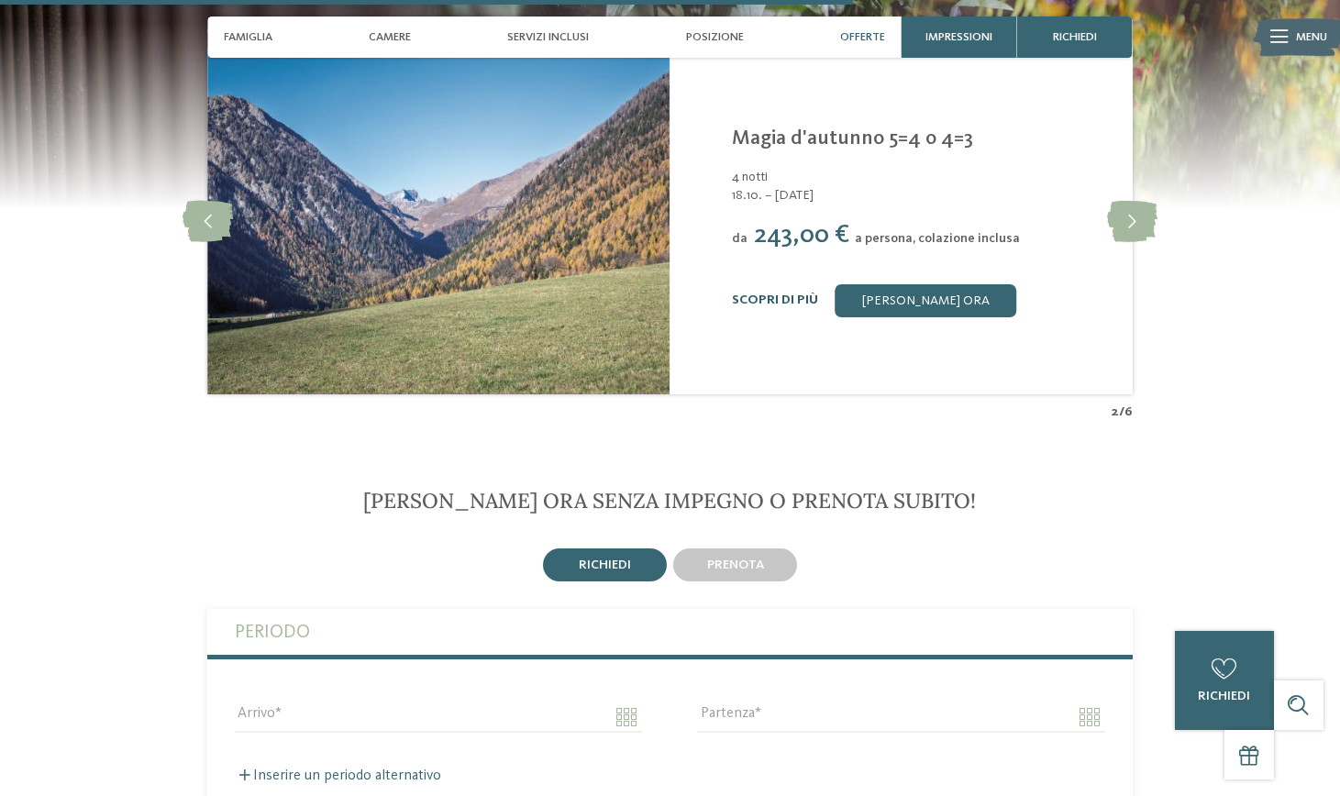
click at [782, 294] on link "Scopri di più" at bounding box center [775, 300] width 86 height 13
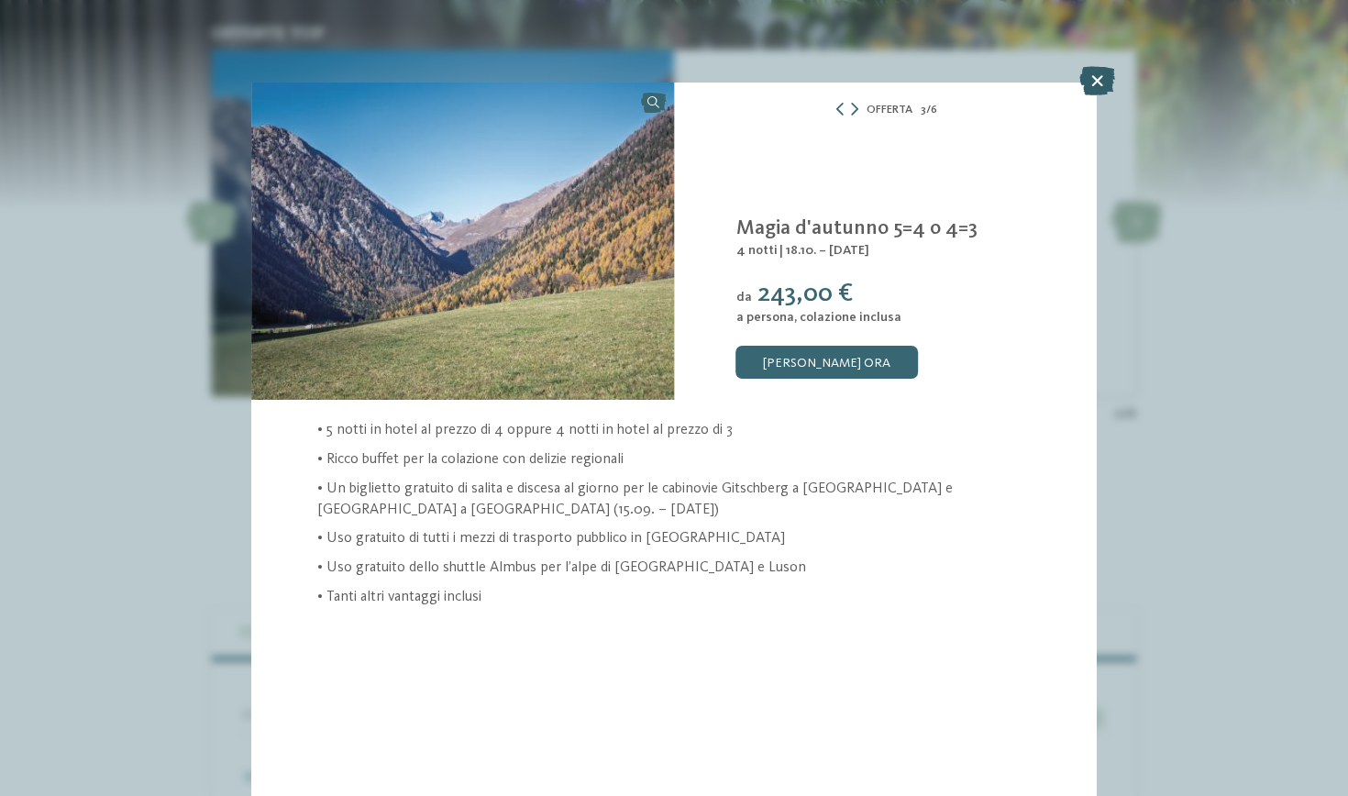
click at [1095, 75] on icon at bounding box center [1098, 80] width 36 height 29
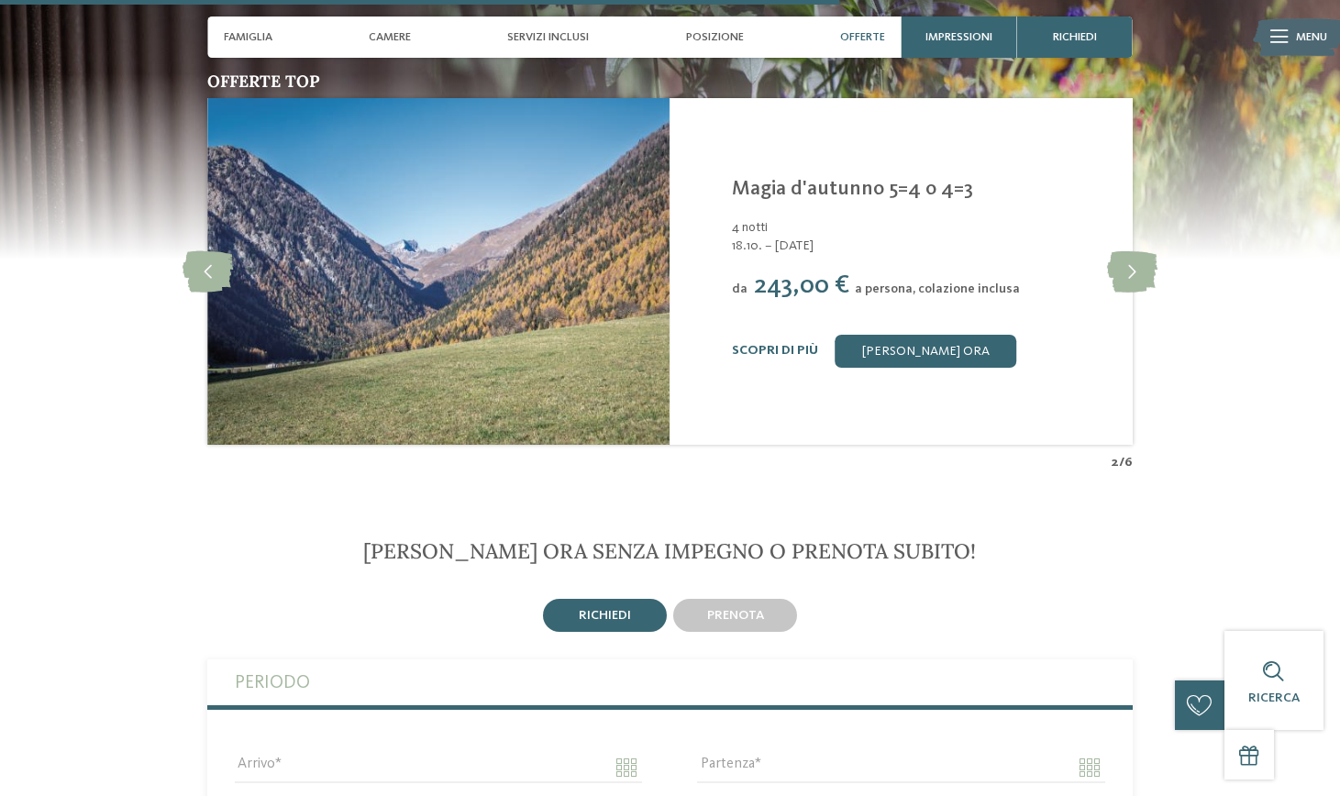
scroll to position [3299, 0]
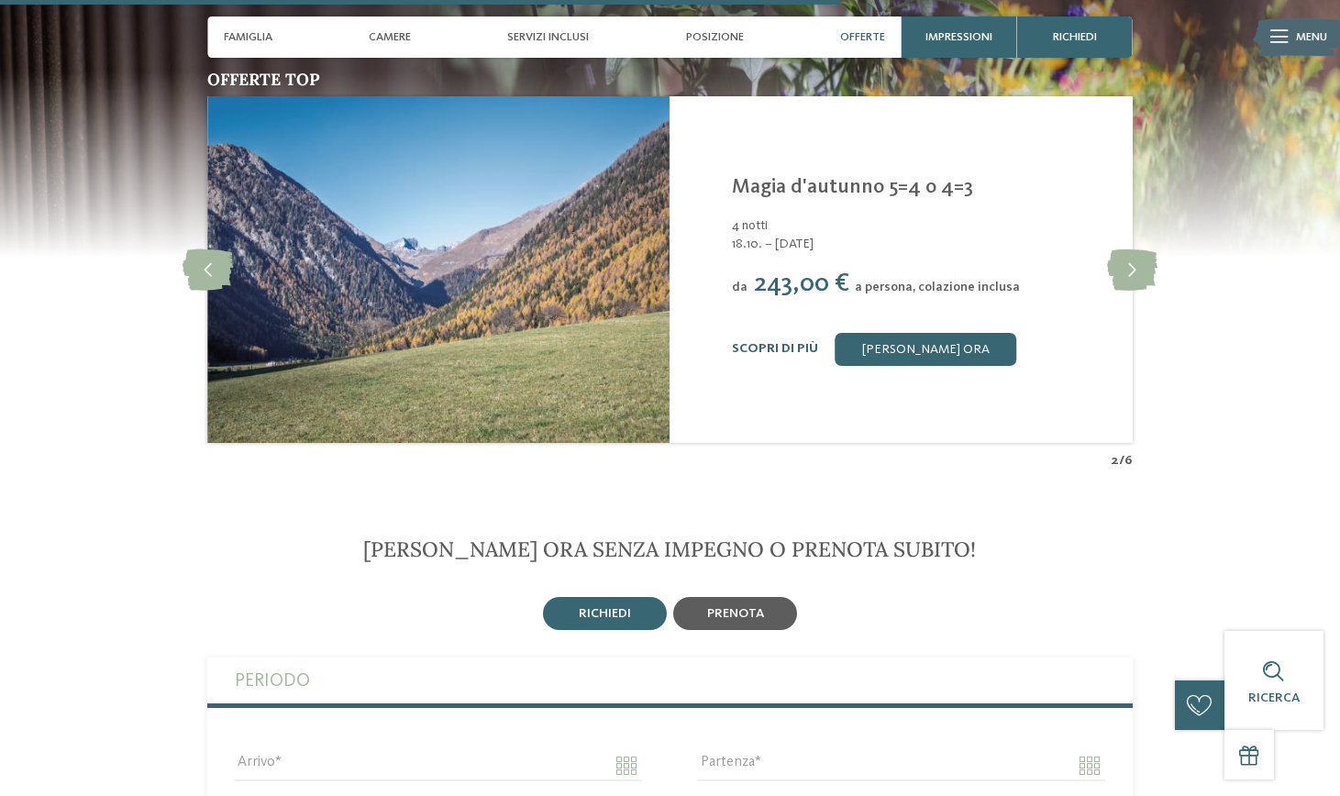
click at [743, 597] on div "prenota" at bounding box center [735, 613] width 124 height 33
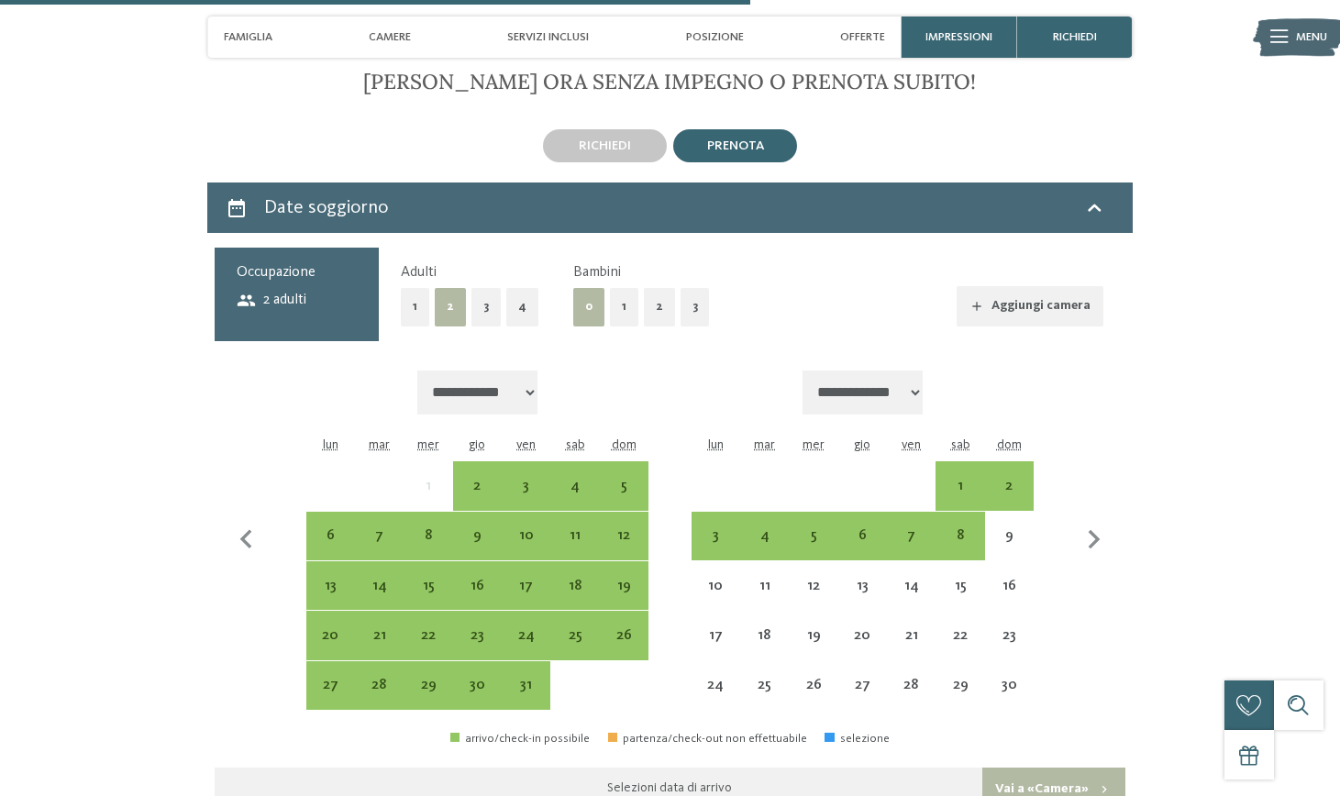
scroll to position [3772, 0]
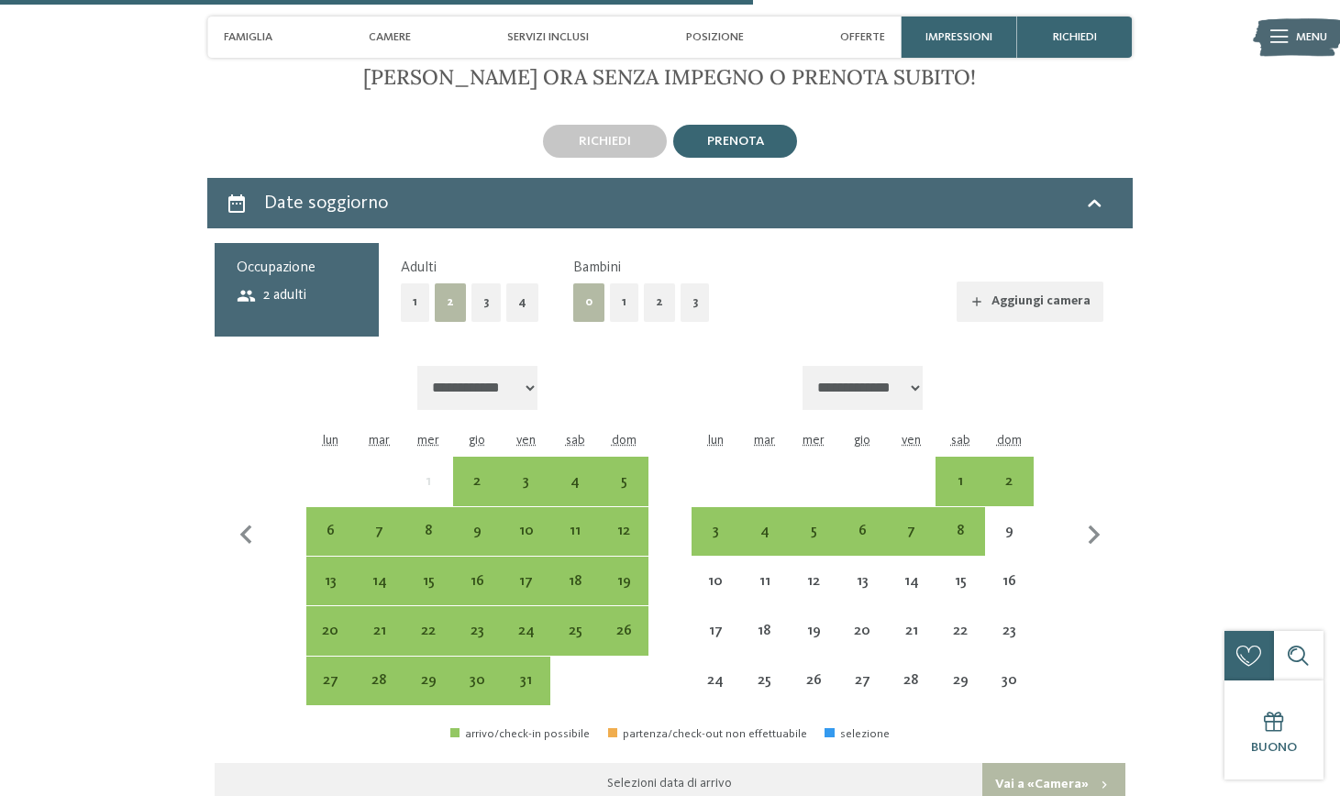
click at [648, 283] on button "2" at bounding box center [659, 302] width 31 height 38
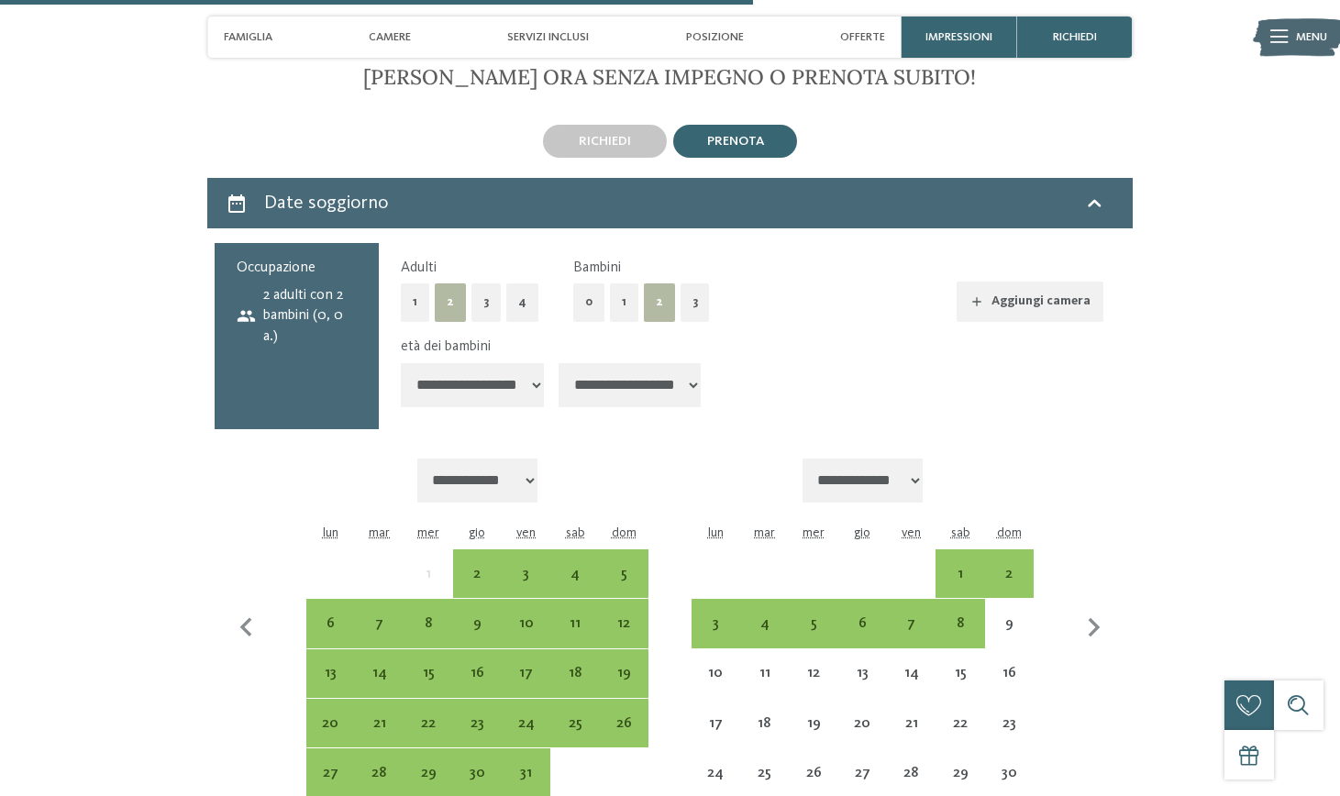
select select "*"
click at [526, 766] on div "31" at bounding box center [526, 788] width 45 height 45
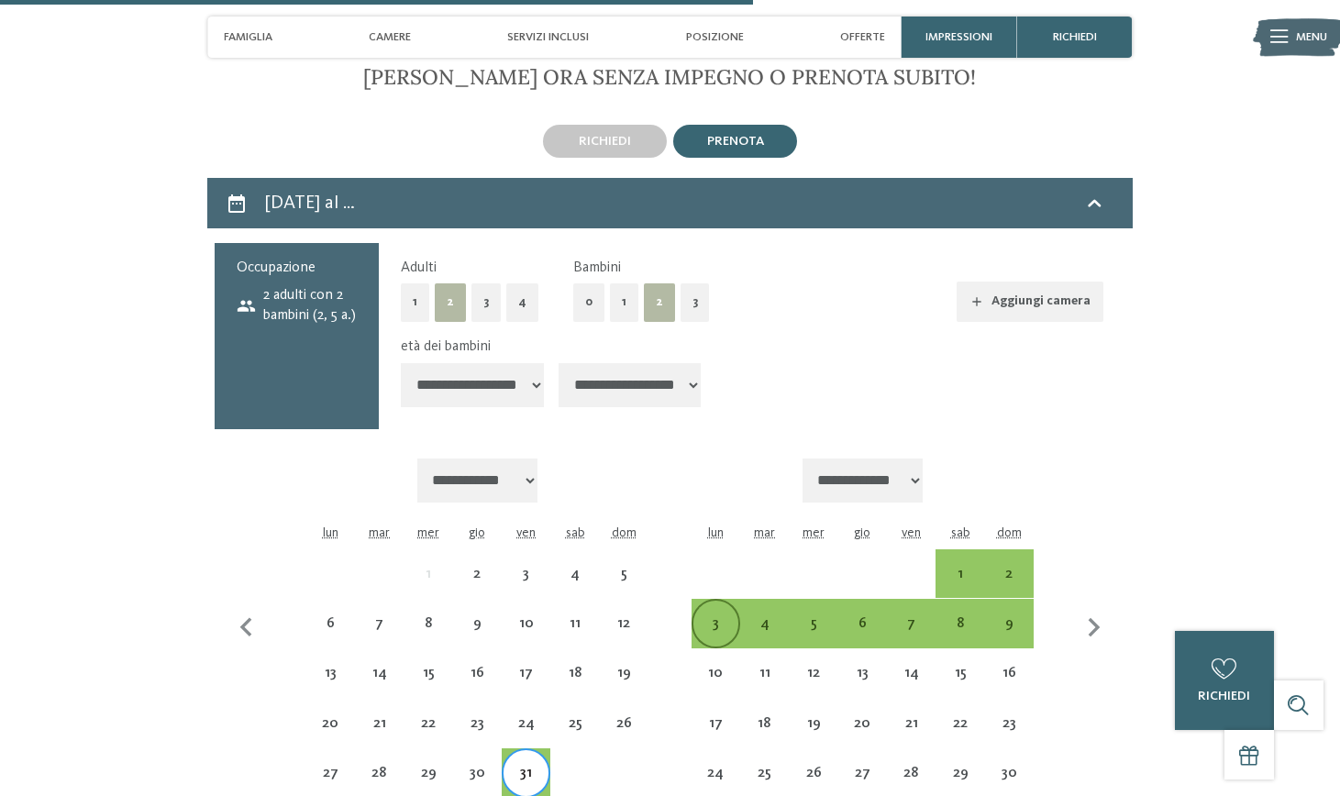
click at [711, 616] on div "3" at bounding box center [715, 638] width 45 height 45
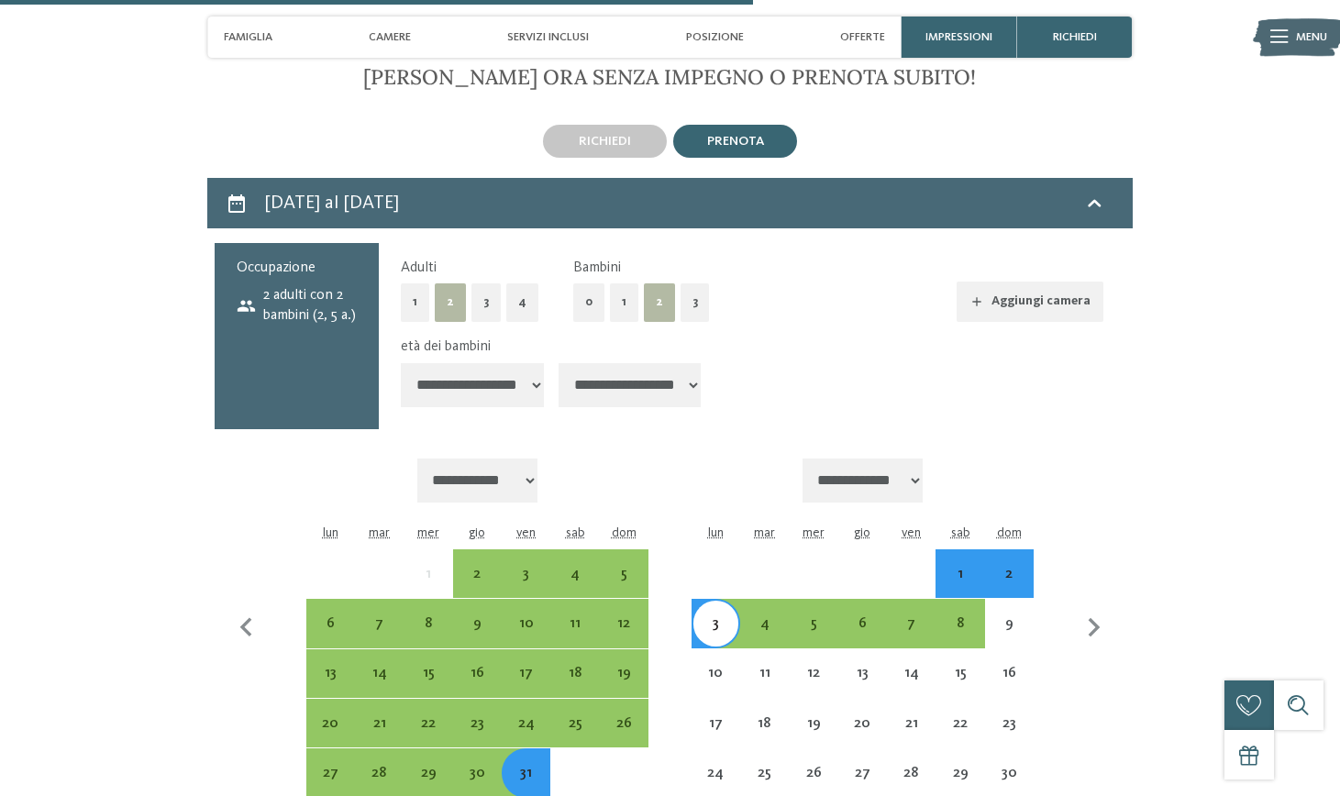
click at [533, 766] on div "31" at bounding box center [526, 788] width 45 height 45
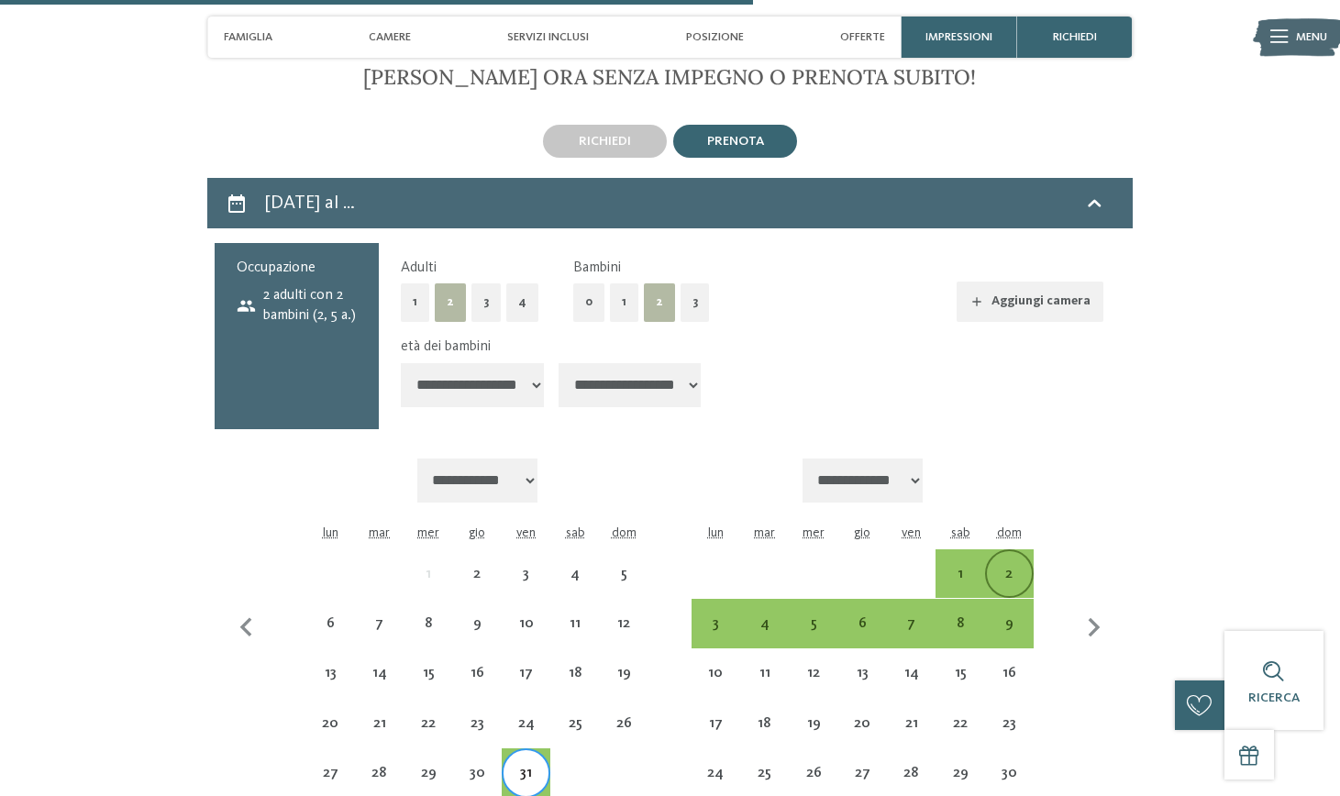
click at [1018, 567] on div "2" at bounding box center [1009, 589] width 45 height 45
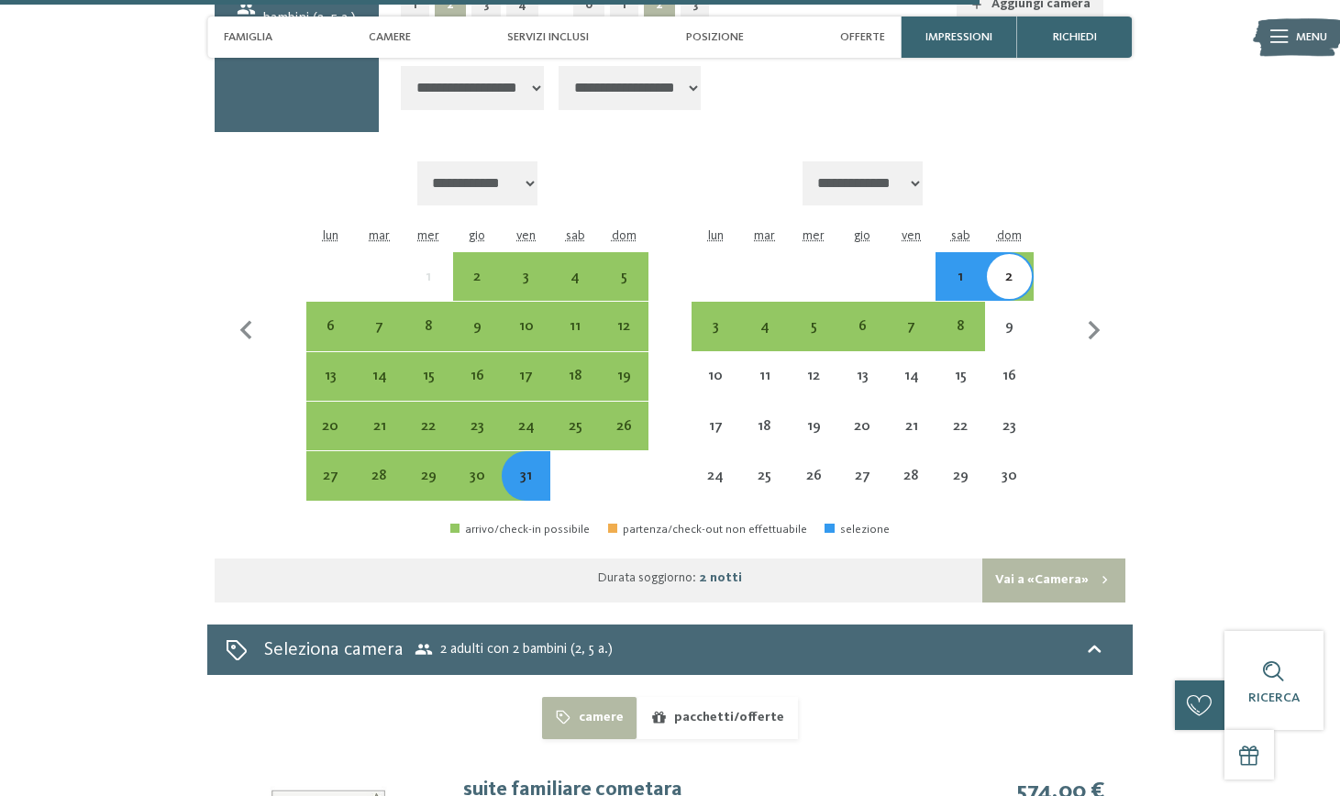
scroll to position [4071, 0]
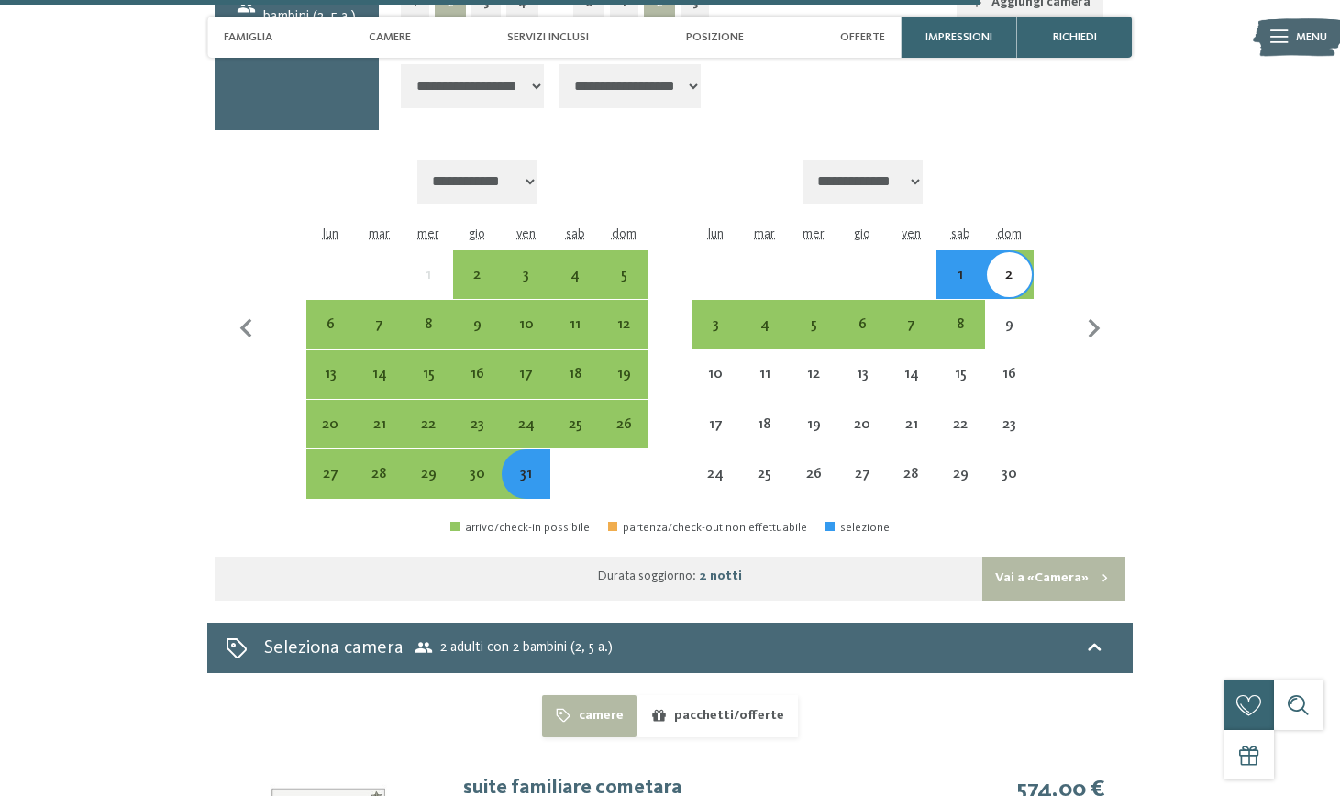
click at [519, 467] on div "31" at bounding box center [526, 489] width 45 height 45
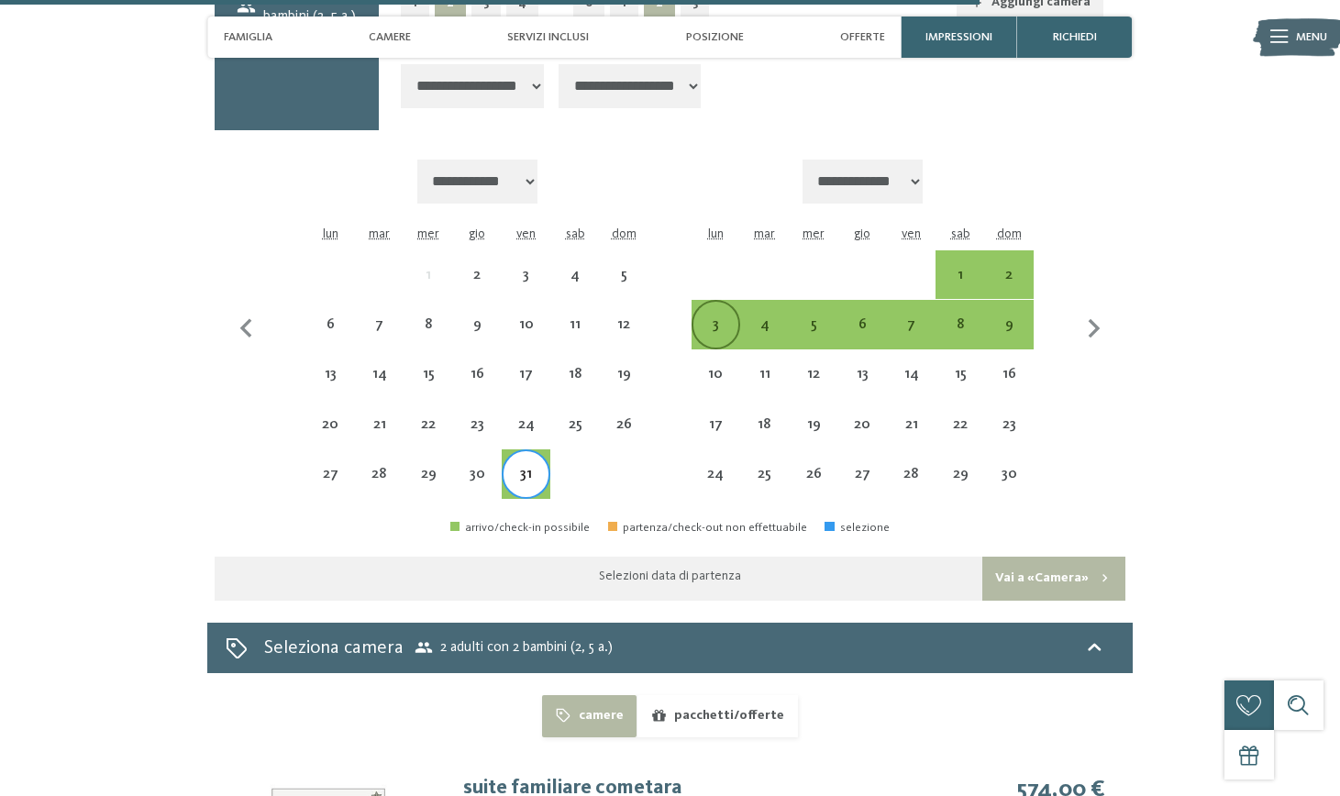
click at [714, 317] on div "3" at bounding box center [715, 339] width 45 height 45
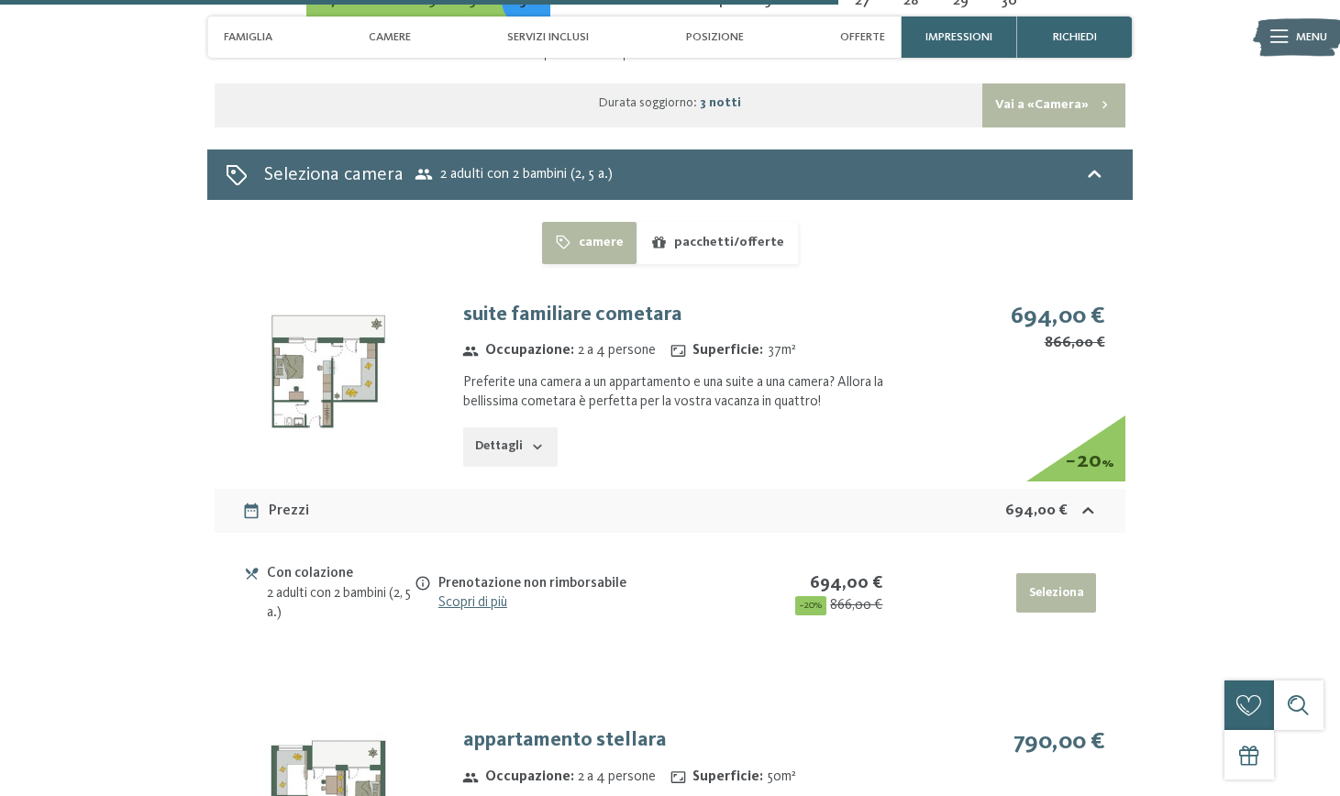
scroll to position [4549, 0]
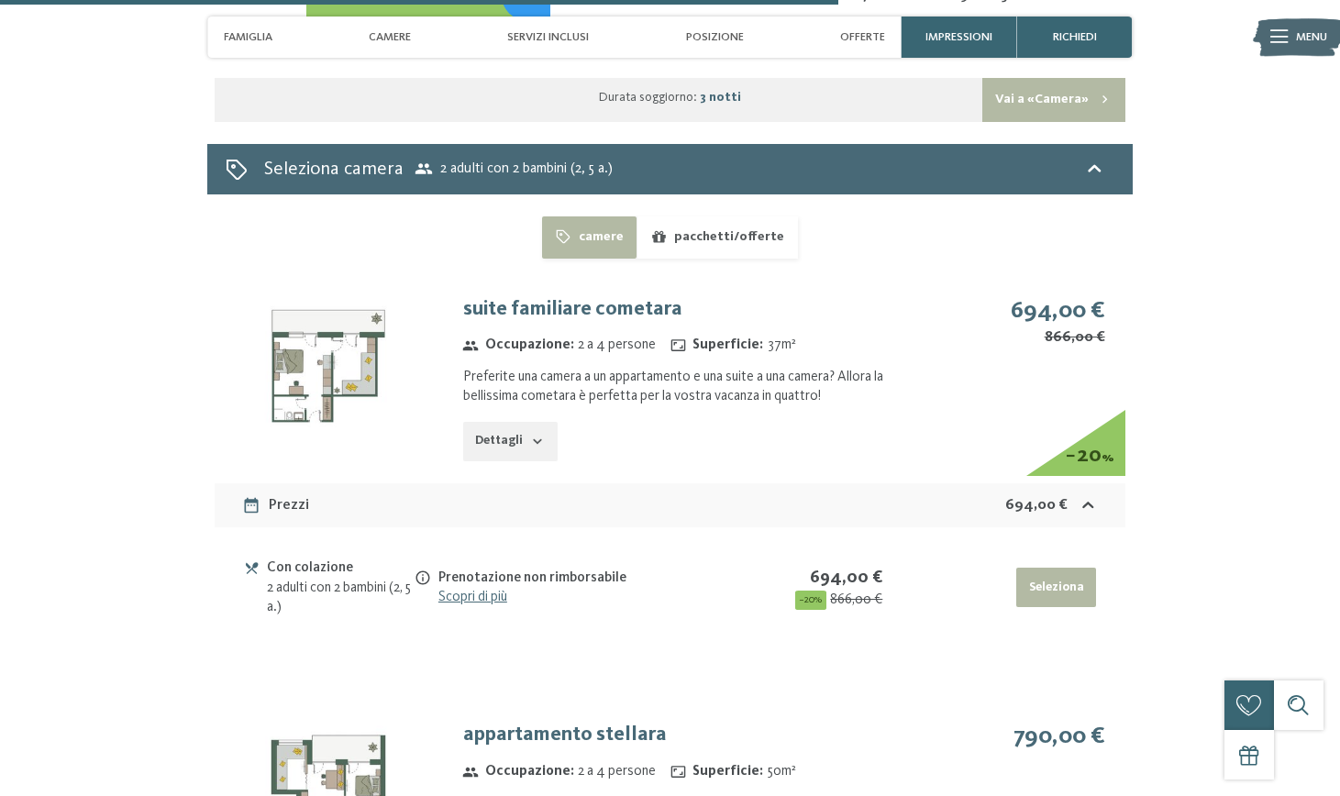
click at [702, 216] on button "pacchetti/offerte" at bounding box center [717, 237] width 161 height 42
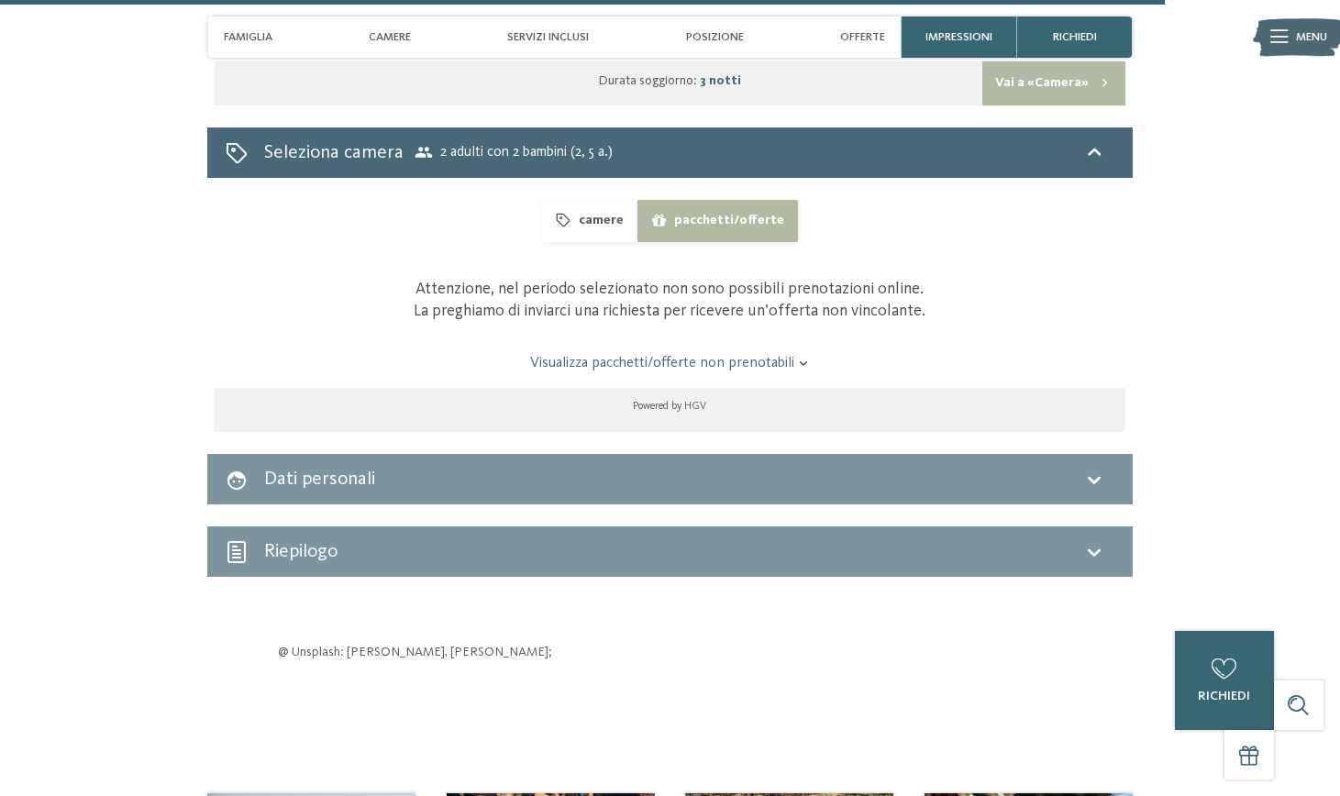
scroll to position [4565, 0]
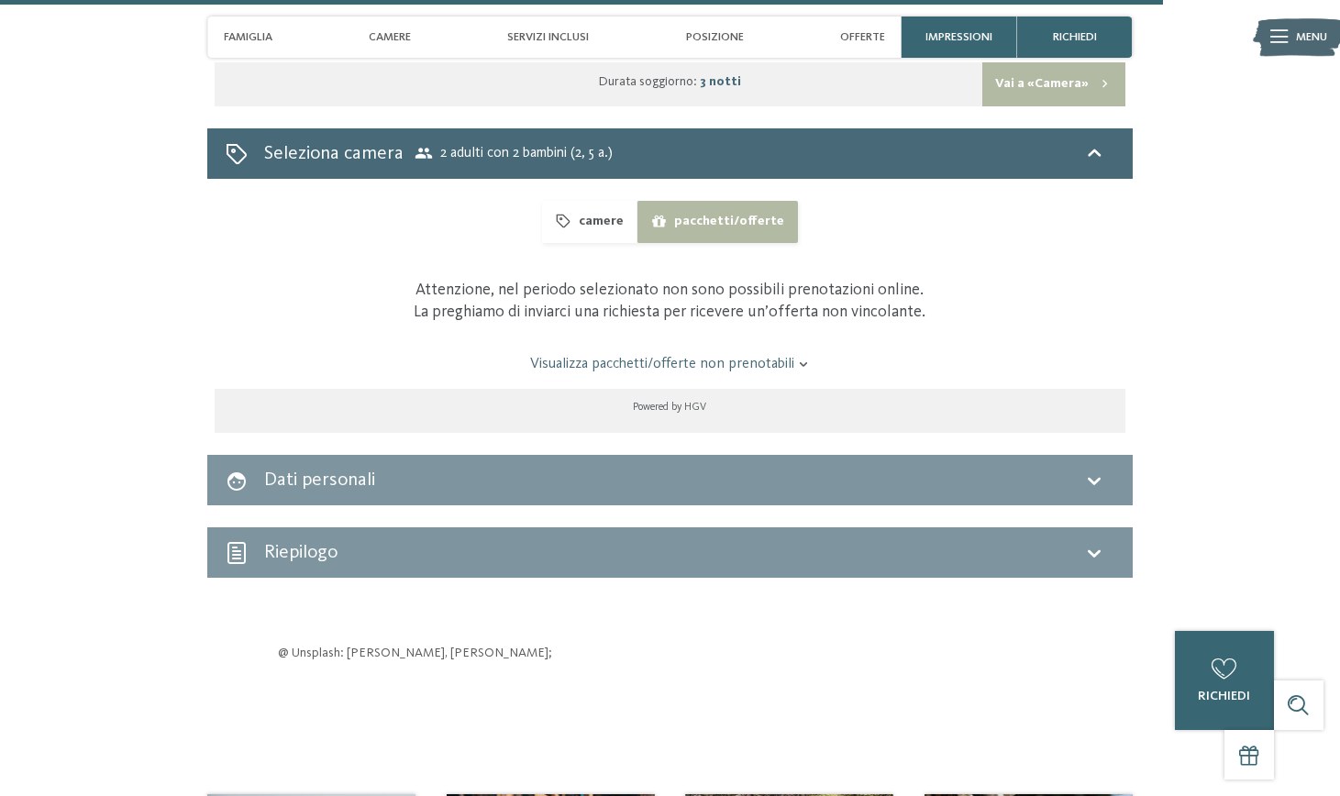
click at [603, 201] on button "camere" at bounding box center [589, 222] width 94 height 42
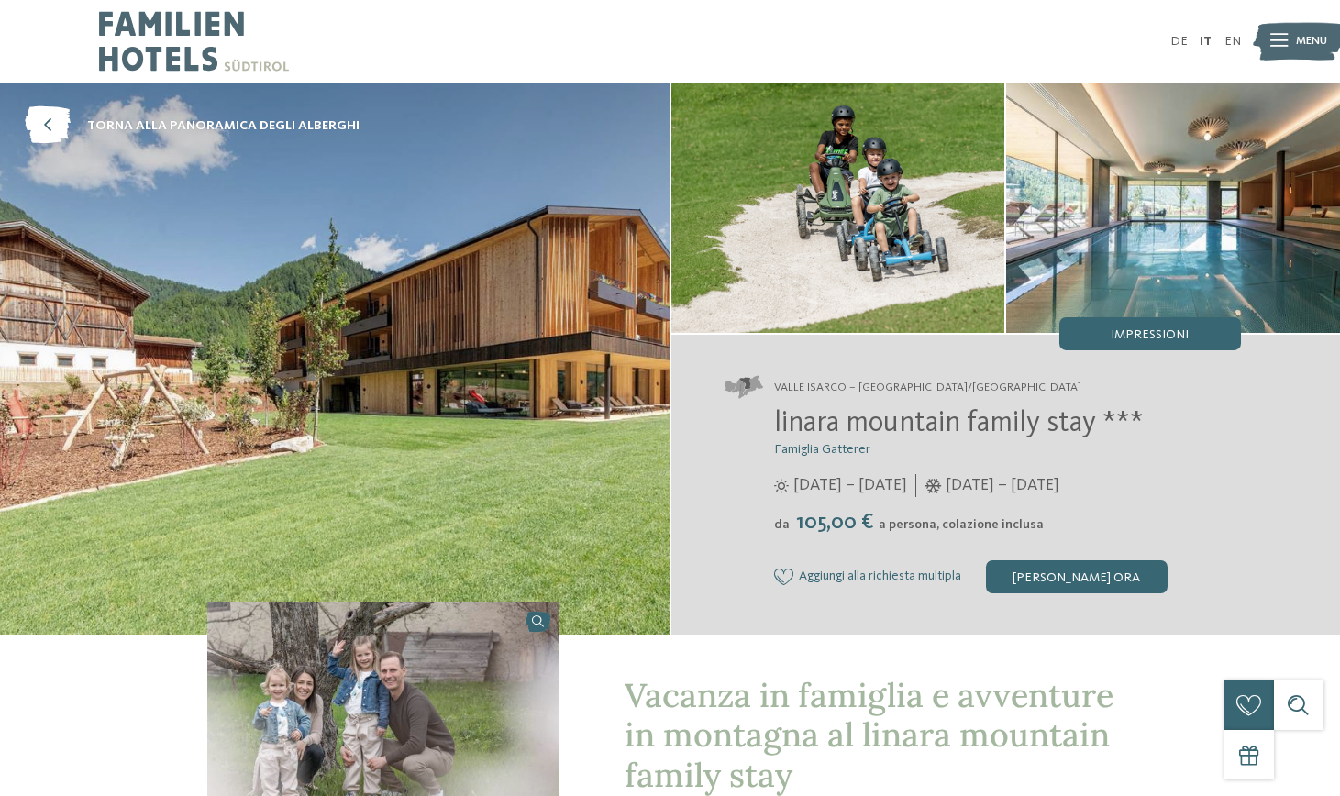
scroll to position [0, 0]
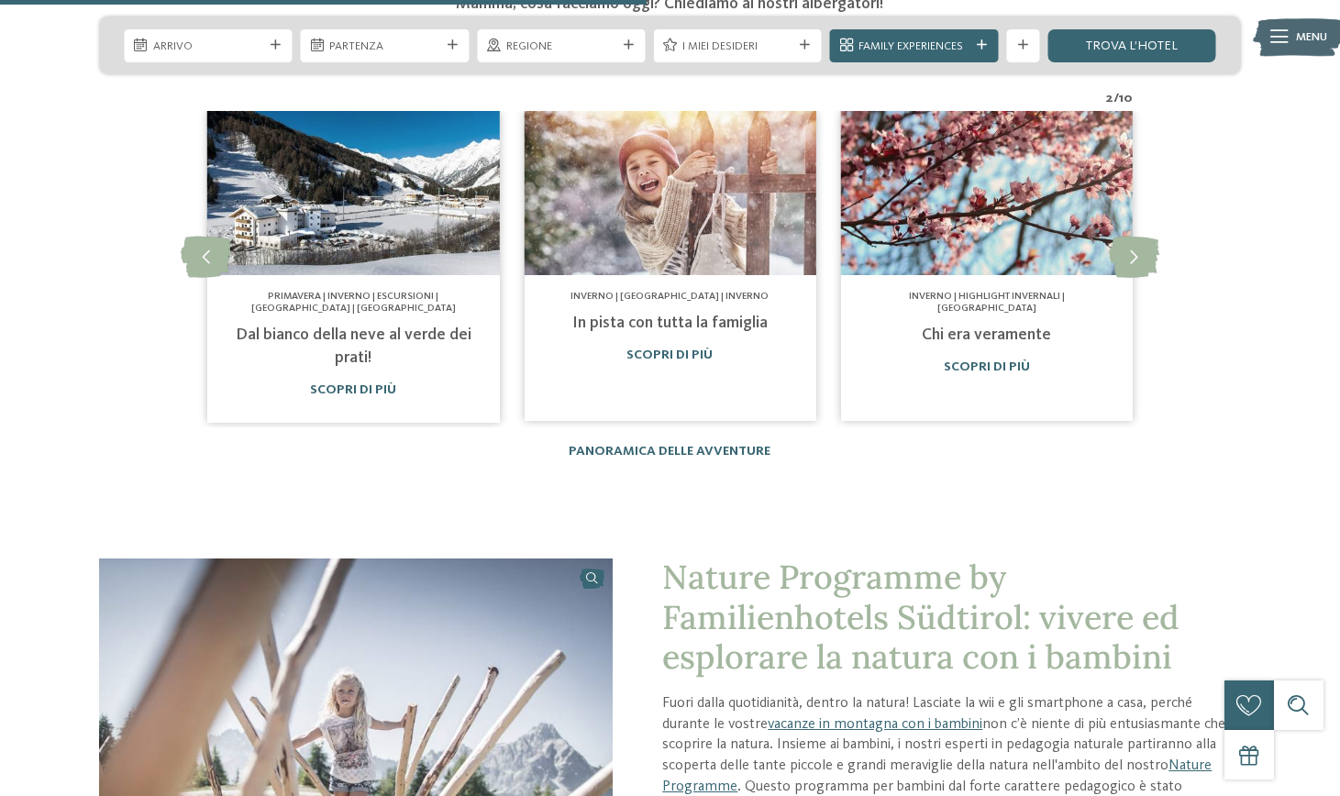
scroll to position [2297, 0]
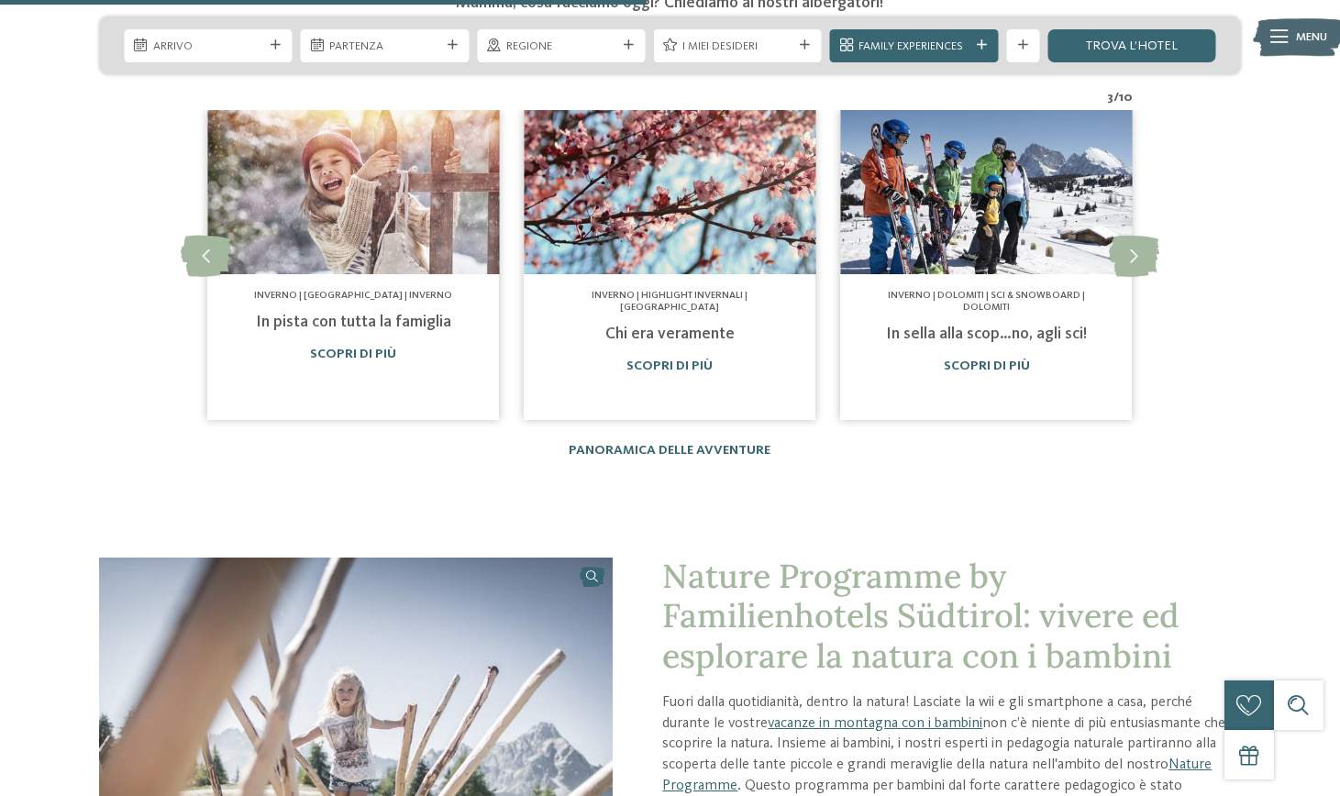
click at [704, 571] on span "Nature Programme by Familienhotels Südtirol: vivere ed esplorare la natura con …" at bounding box center [920, 615] width 517 height 121
